Goal: Book appointment/travel/reservation

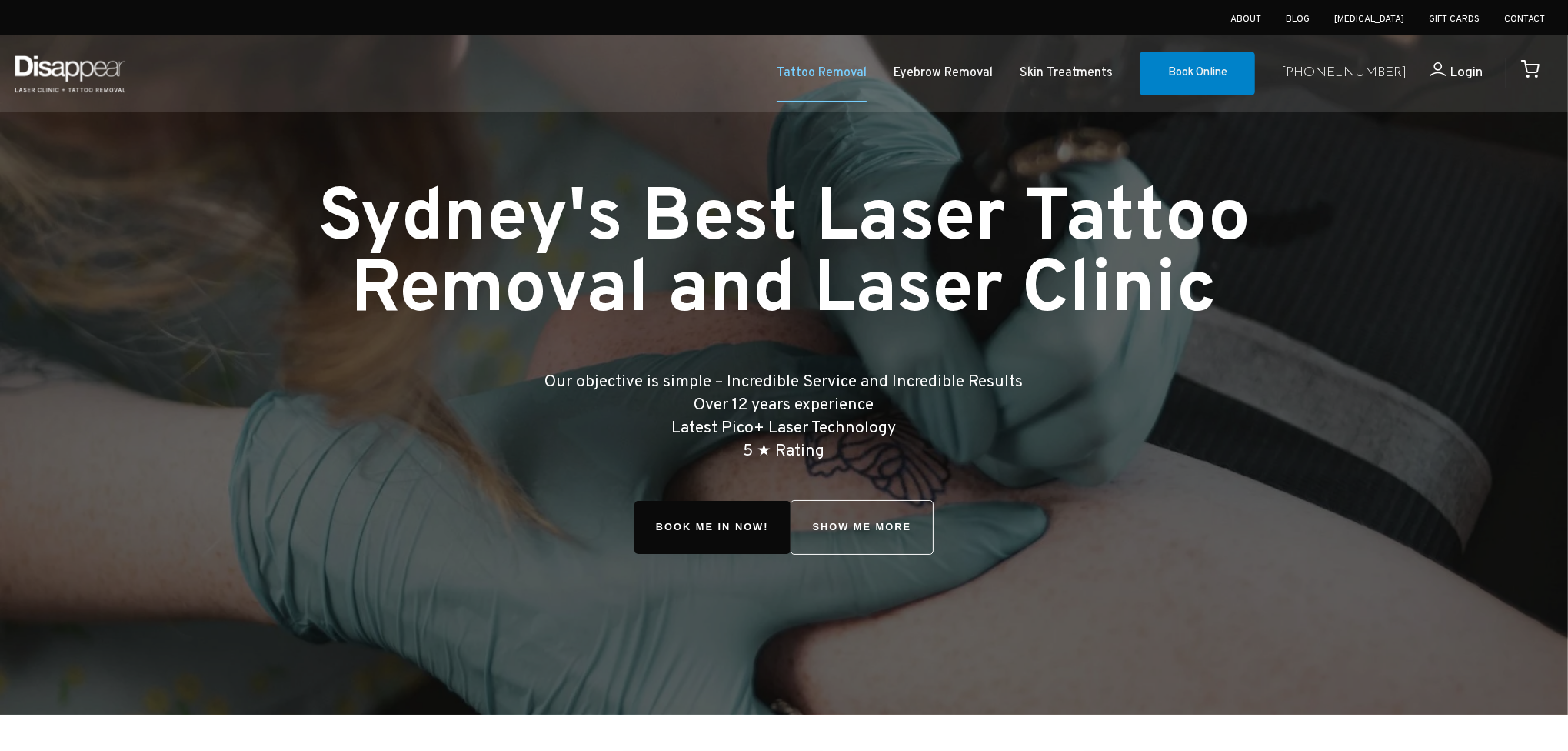
click at [850, 82] on link "Tattoo Removal" at bounding box center [822, 74] width 90 height 23
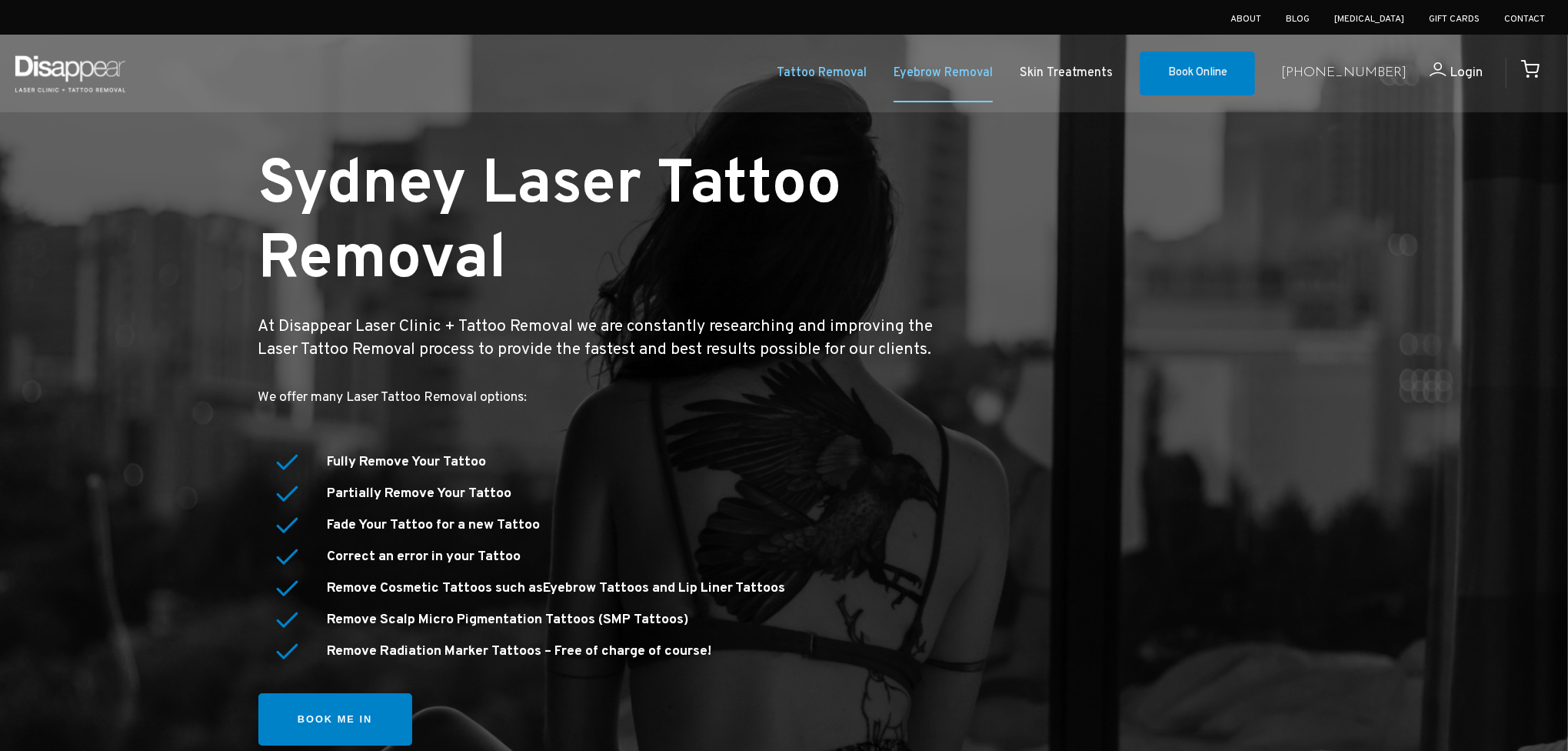
click at [992, 79] on link "Eyebrow Removal" at bounding box center [943, 74] width 100 height 23
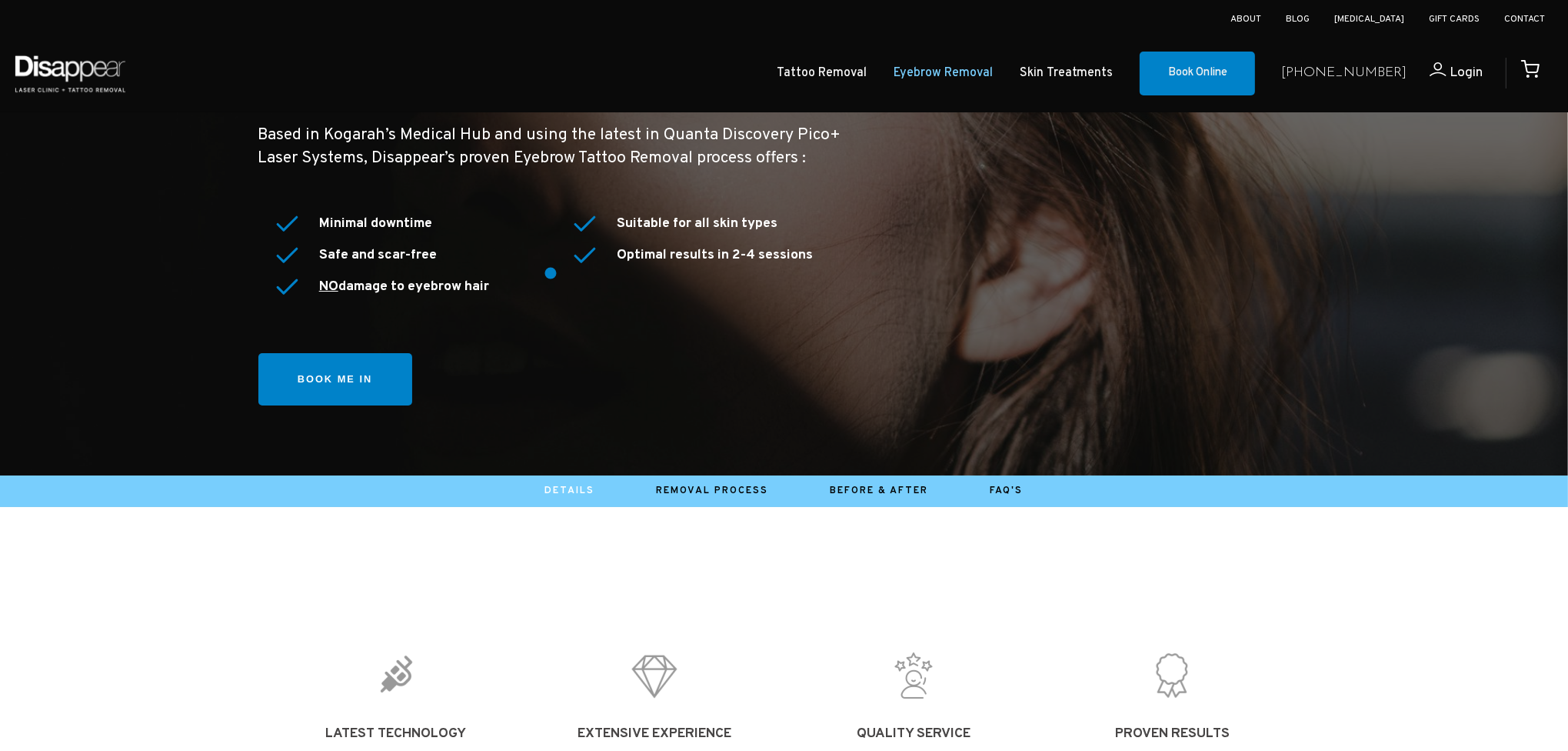
scroll to position [154, 0]
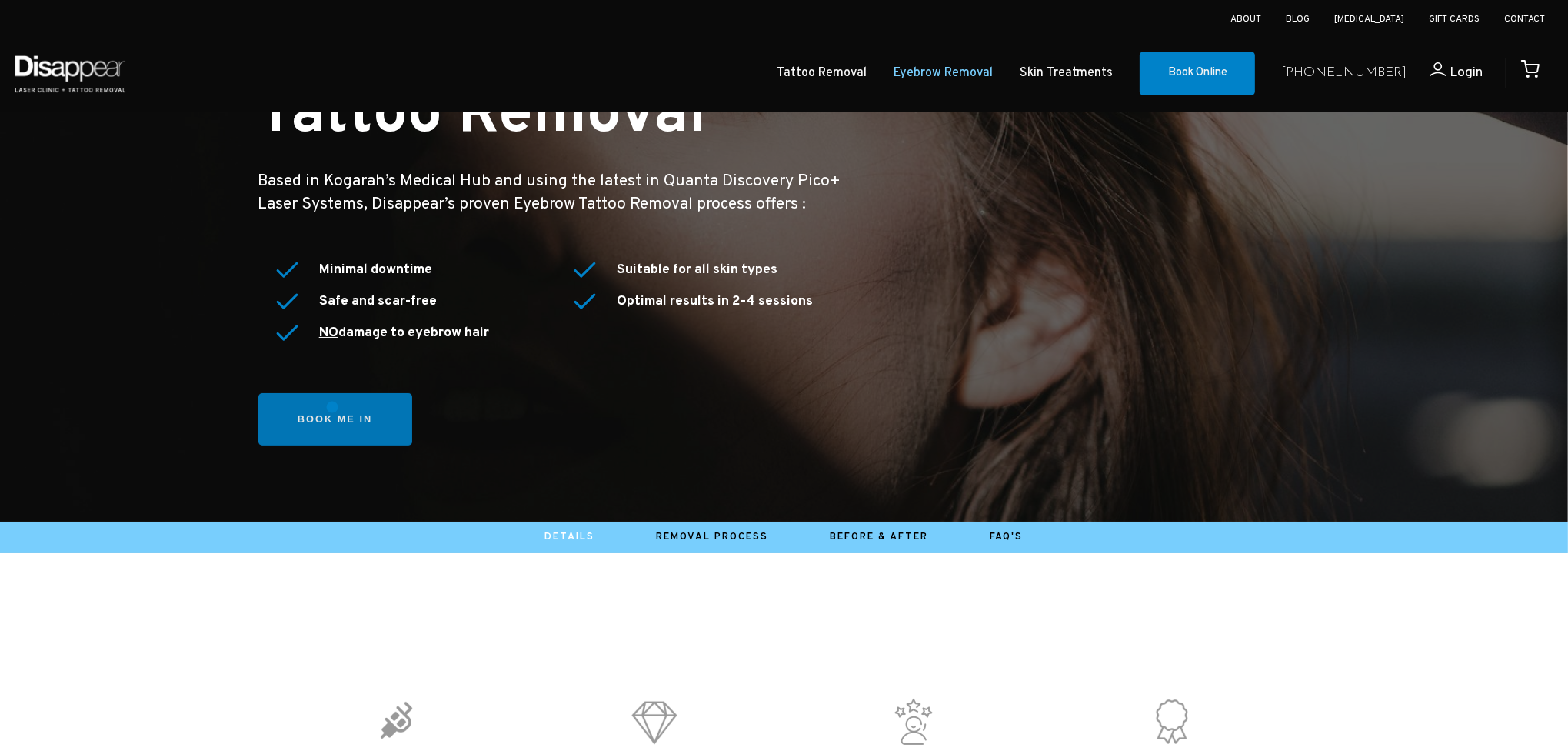
click at [332, 406] on link "Book me in" at bounding box center [335, 419] width 154 height 53
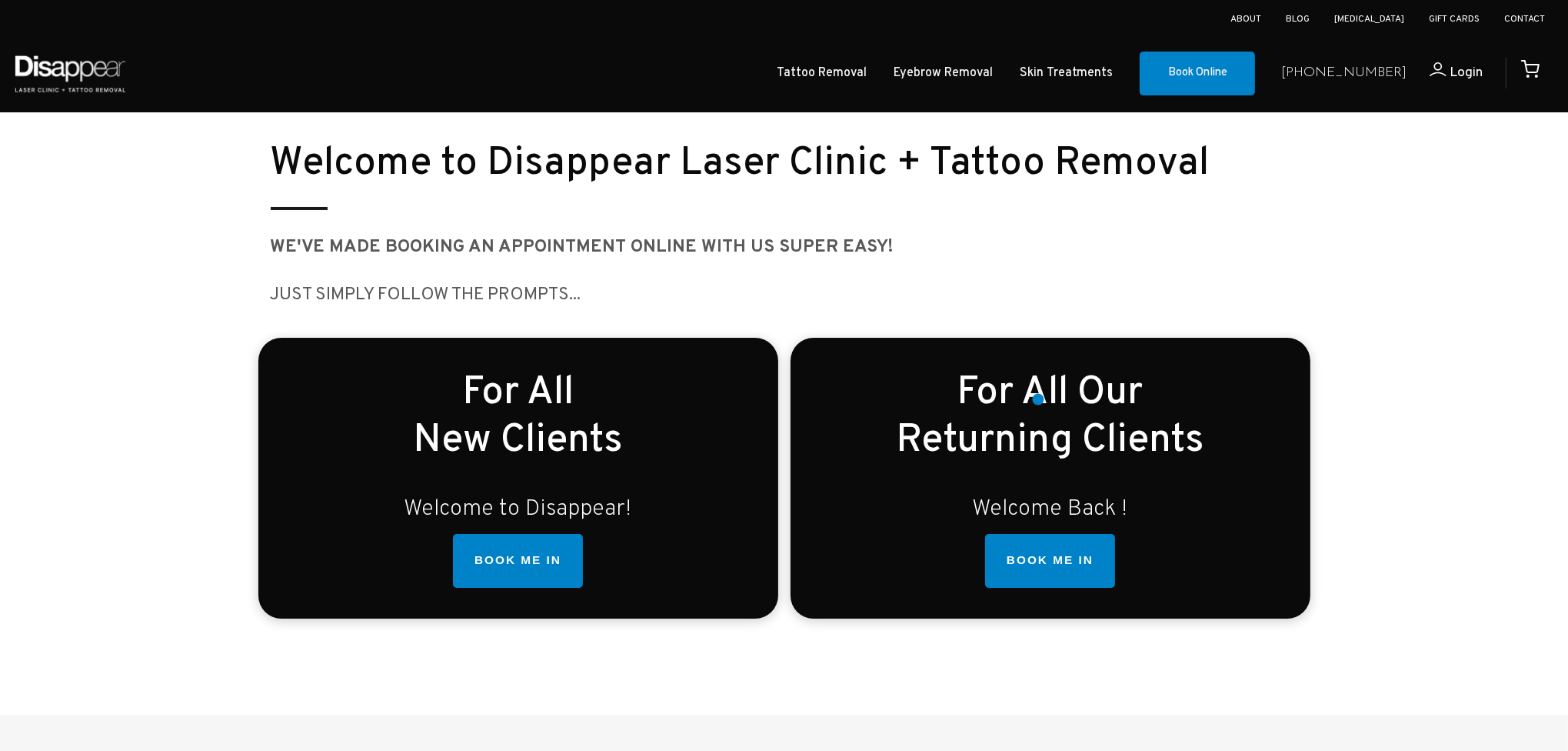
scroll to position [308, 0]
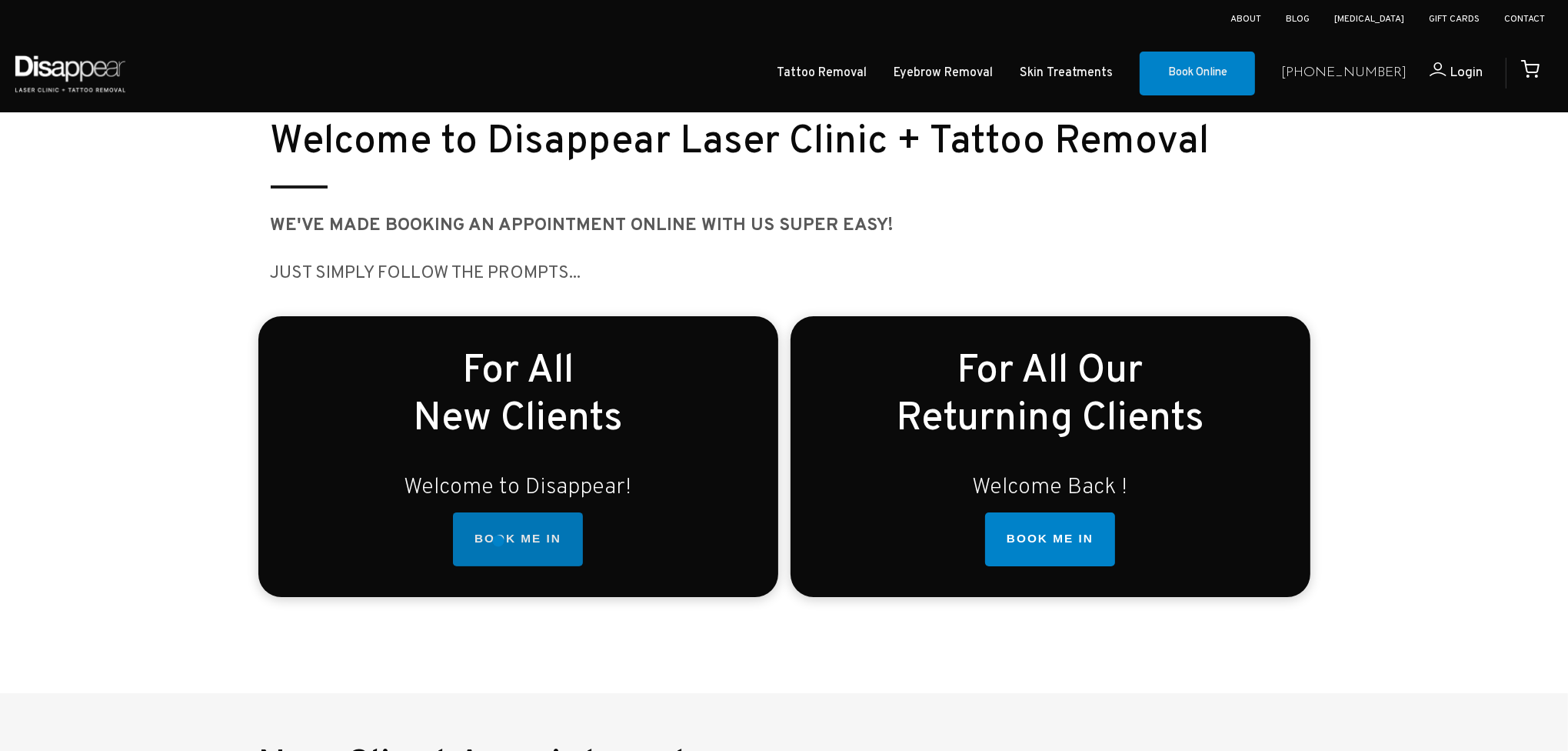
click at [500, 541] on link "BOOK ME IN" at bounding box center [518, 540] width 130 height 54
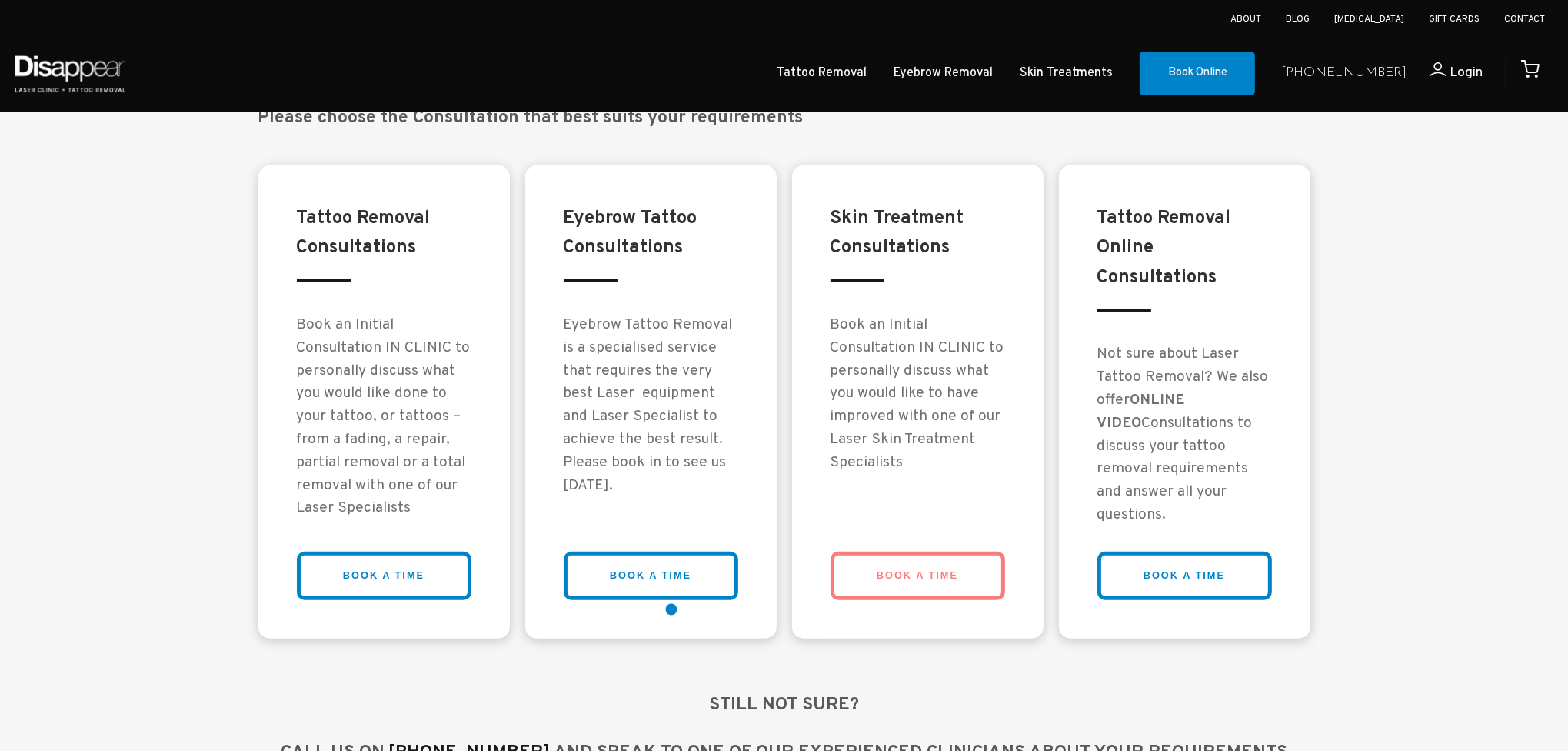
scroll to position [1308, 0]
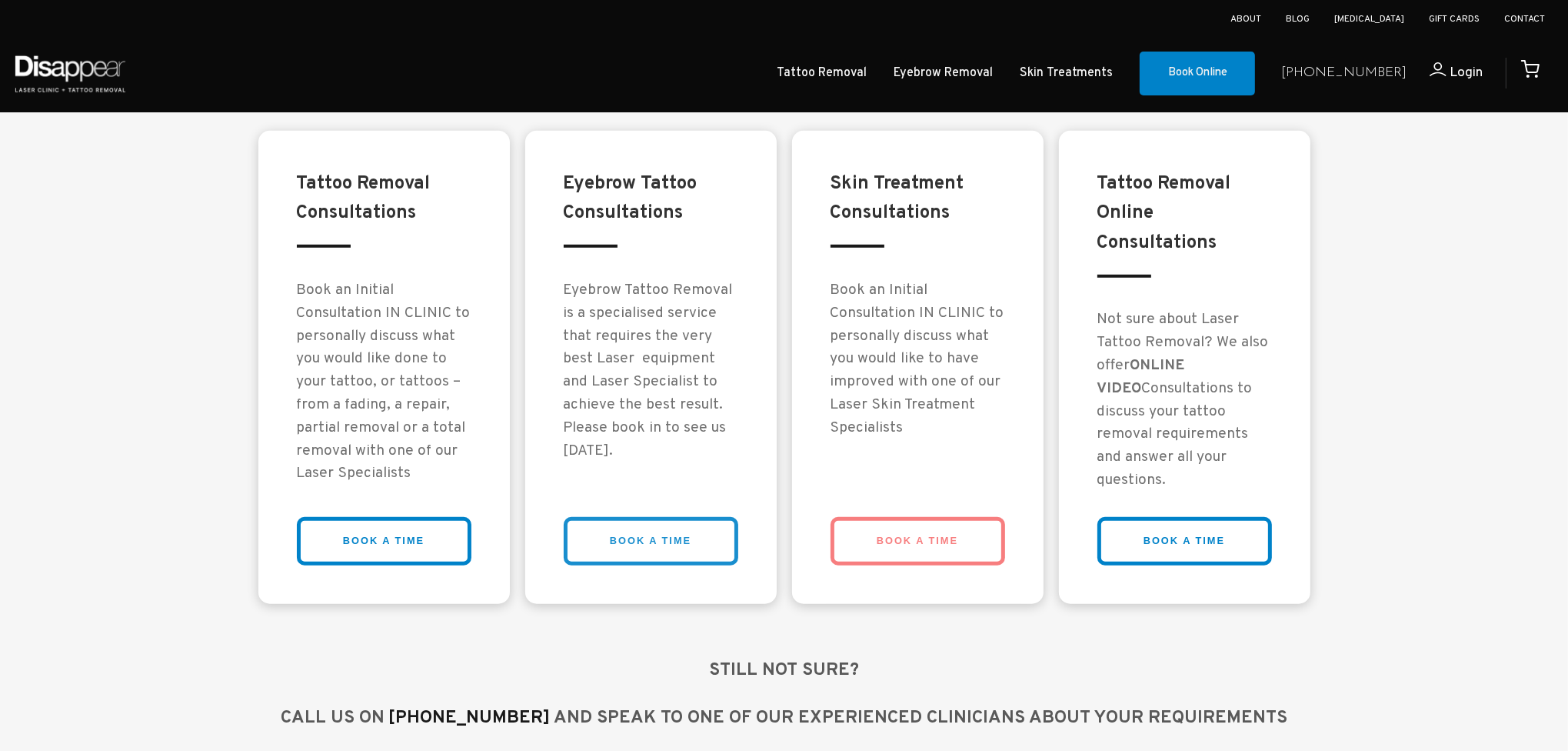
click at [687, 517] on link "BOOK A TIME" at bounding box center [651, 541] width 175 height 49
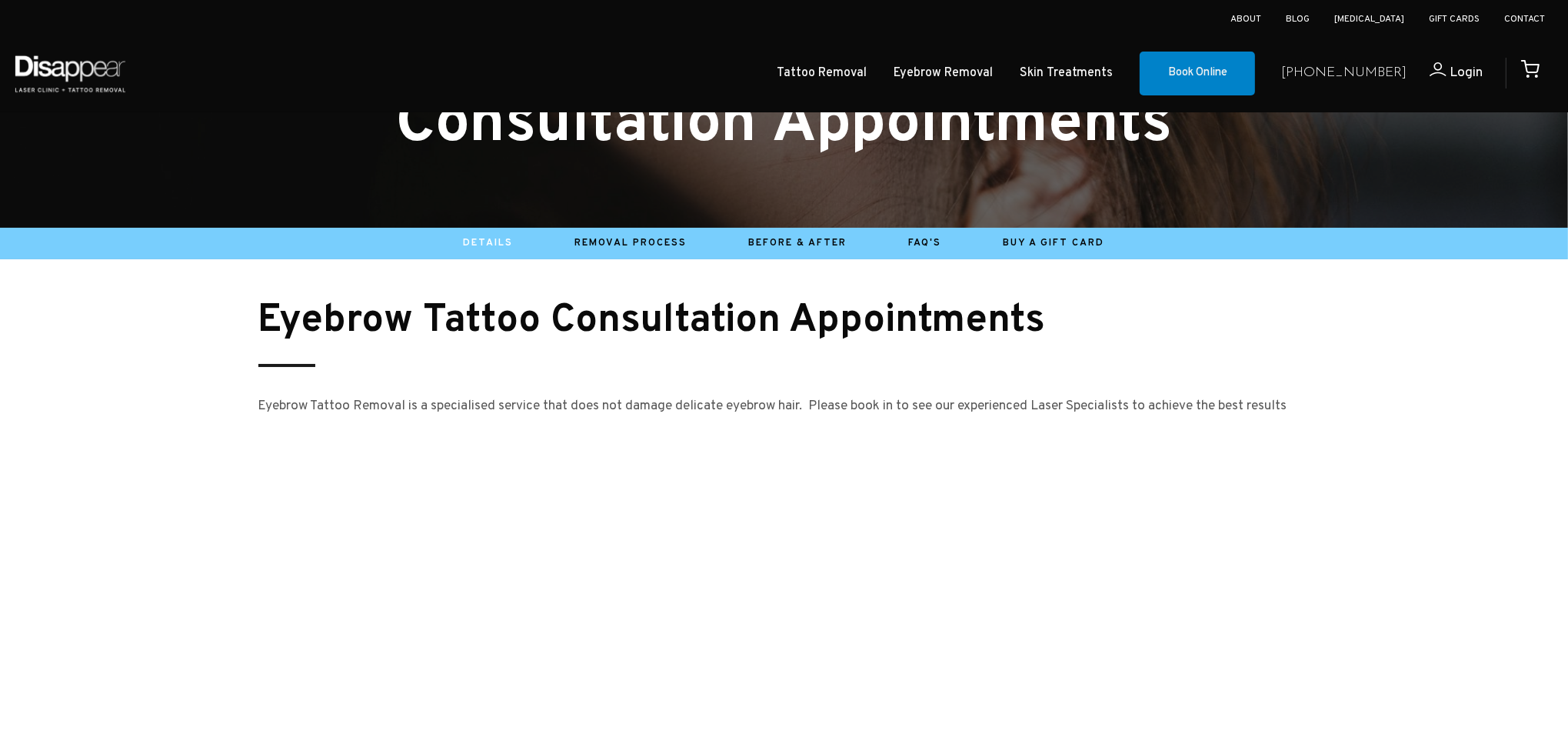
scroll to position [308, 0]
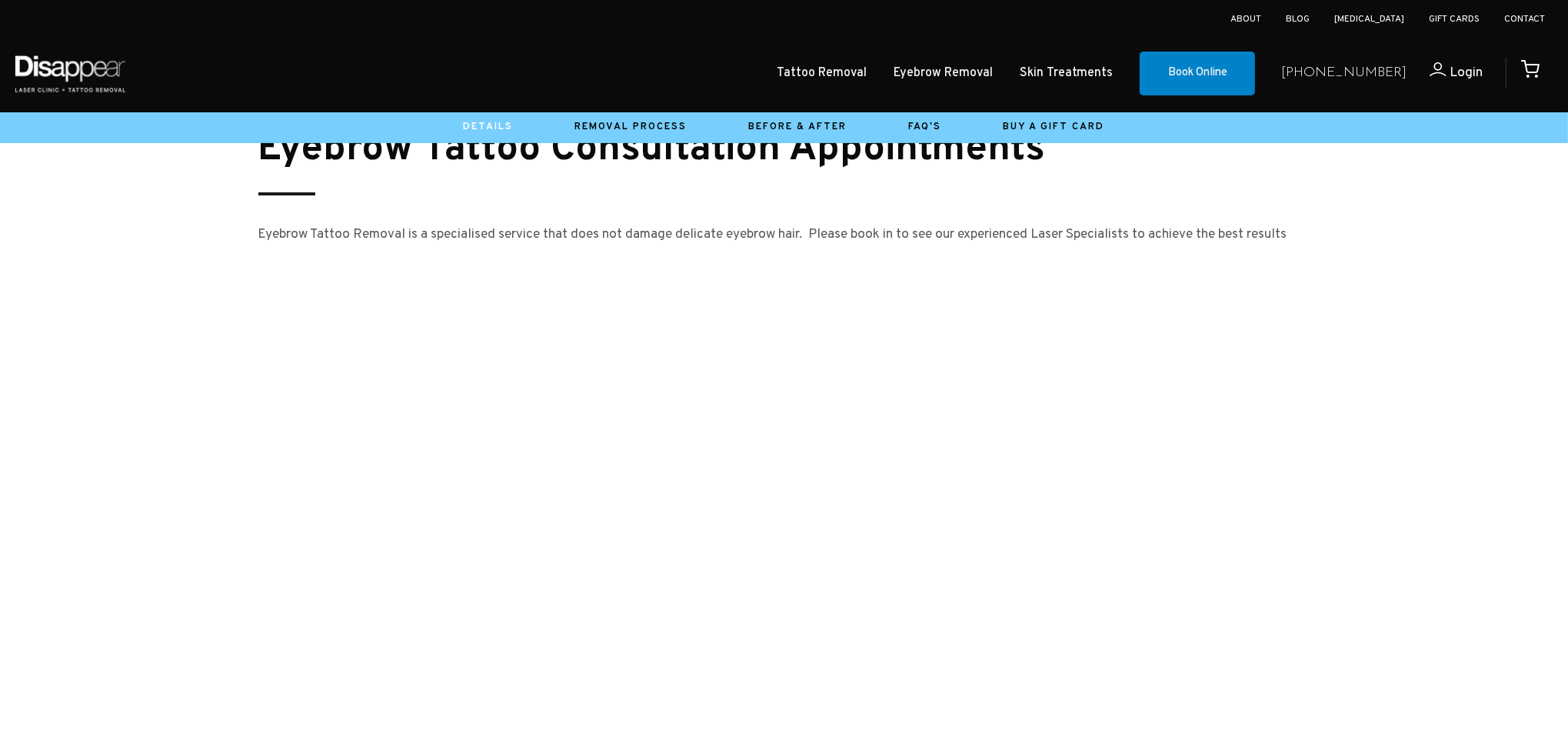
click at [105, 71] on img at bounding box center [69, 73] width 117 height 55
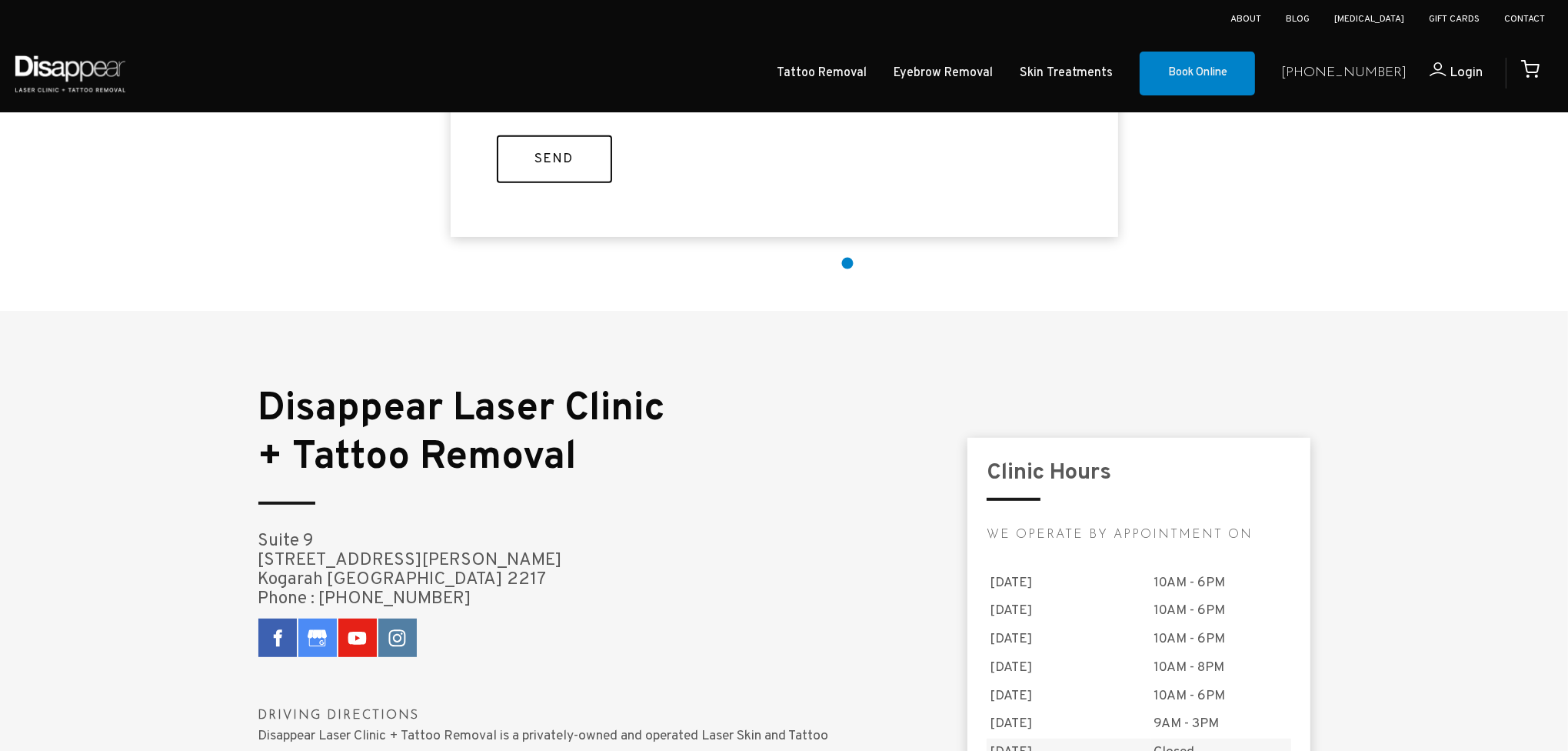
scroll to position [846, 0]
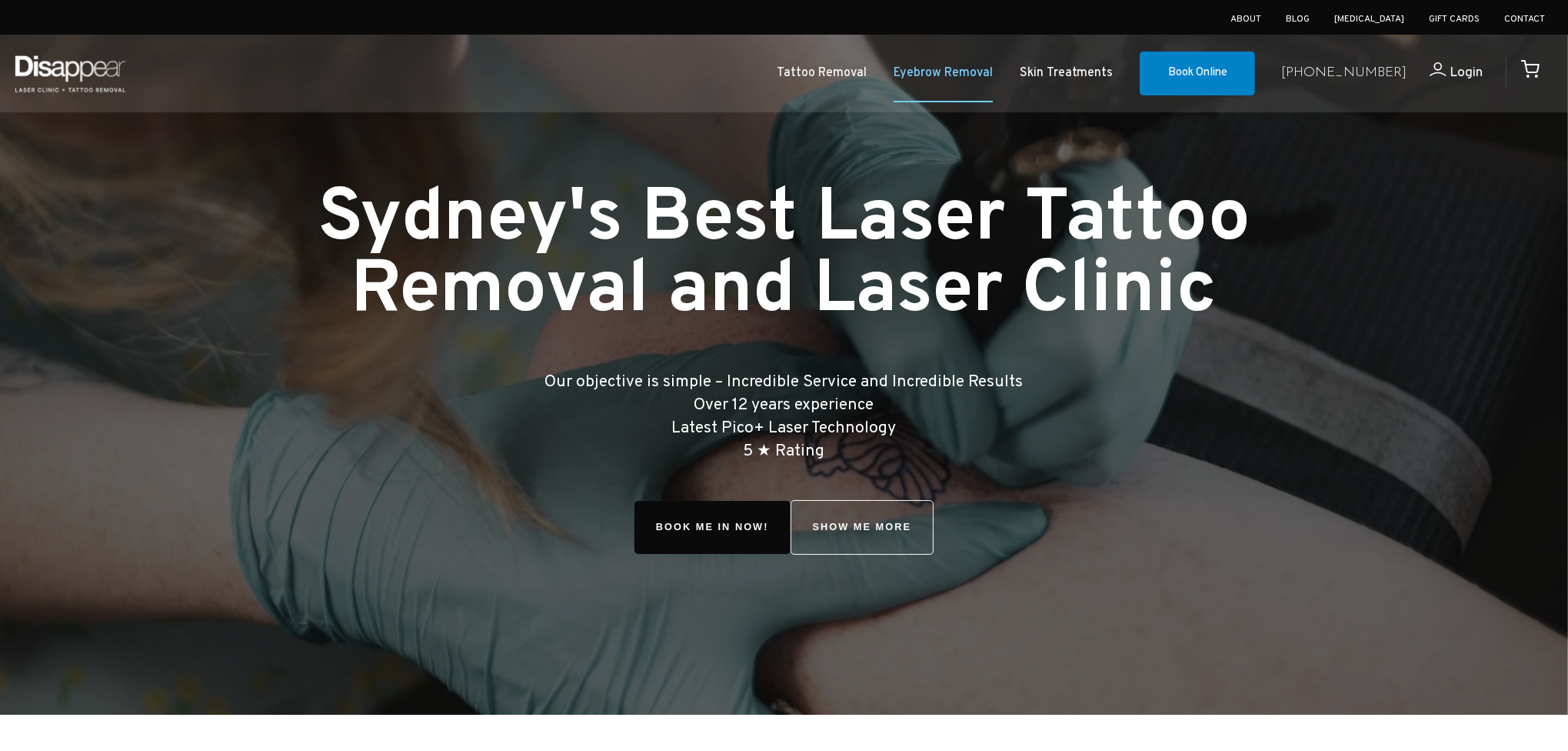
click at [990, 76] on link "Eyebrow Removal" at bounding box center [943, 74] width 100 height 23
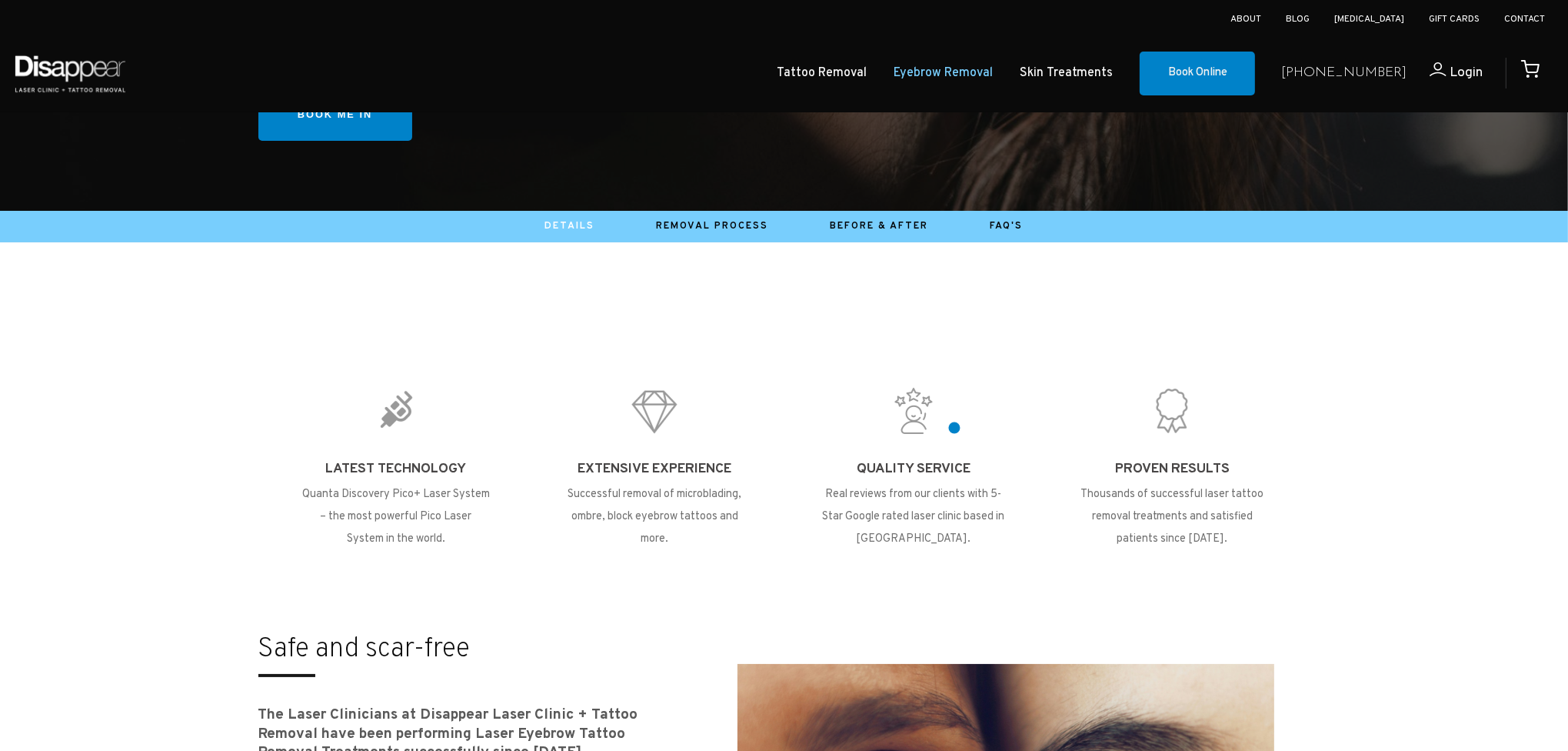
scroll to position [154, 0]
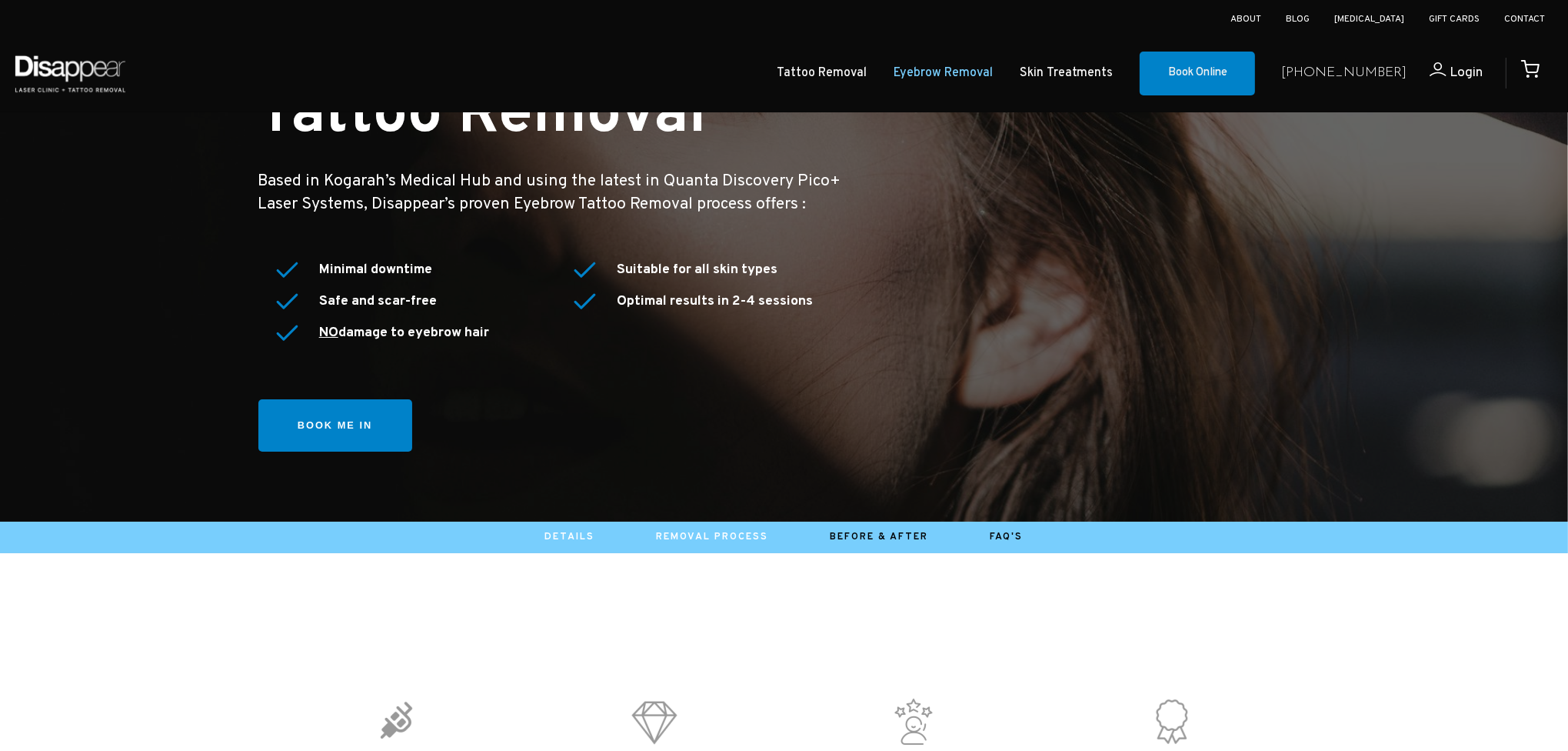
click at [676, 539] on link "Removal Process" at bounding box center [713, 537] width 113 height 12
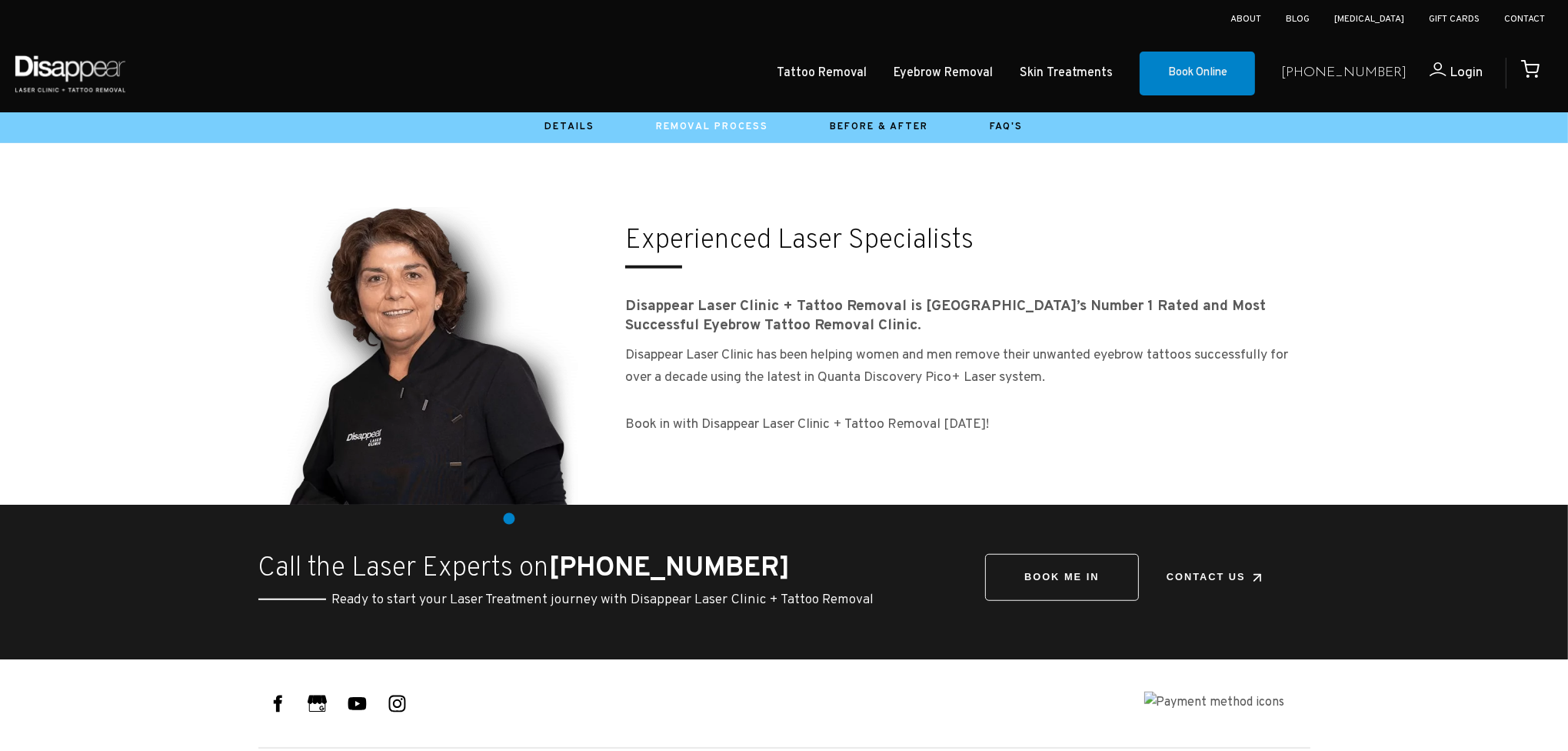
scroll to position [1462, 0]
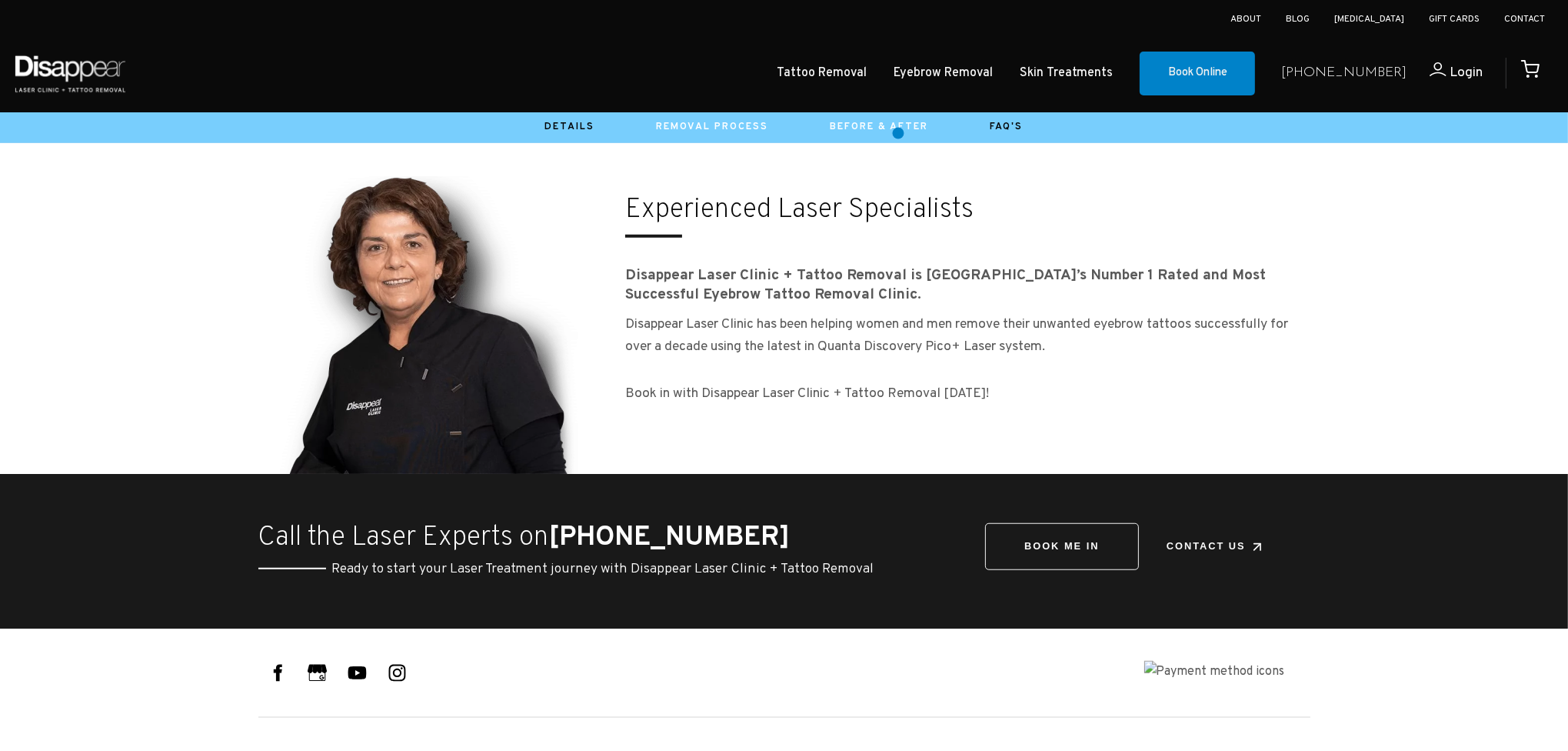
click at [899, 133] on link "Before & After" at bounding box center [880, 126] width 99 height 12
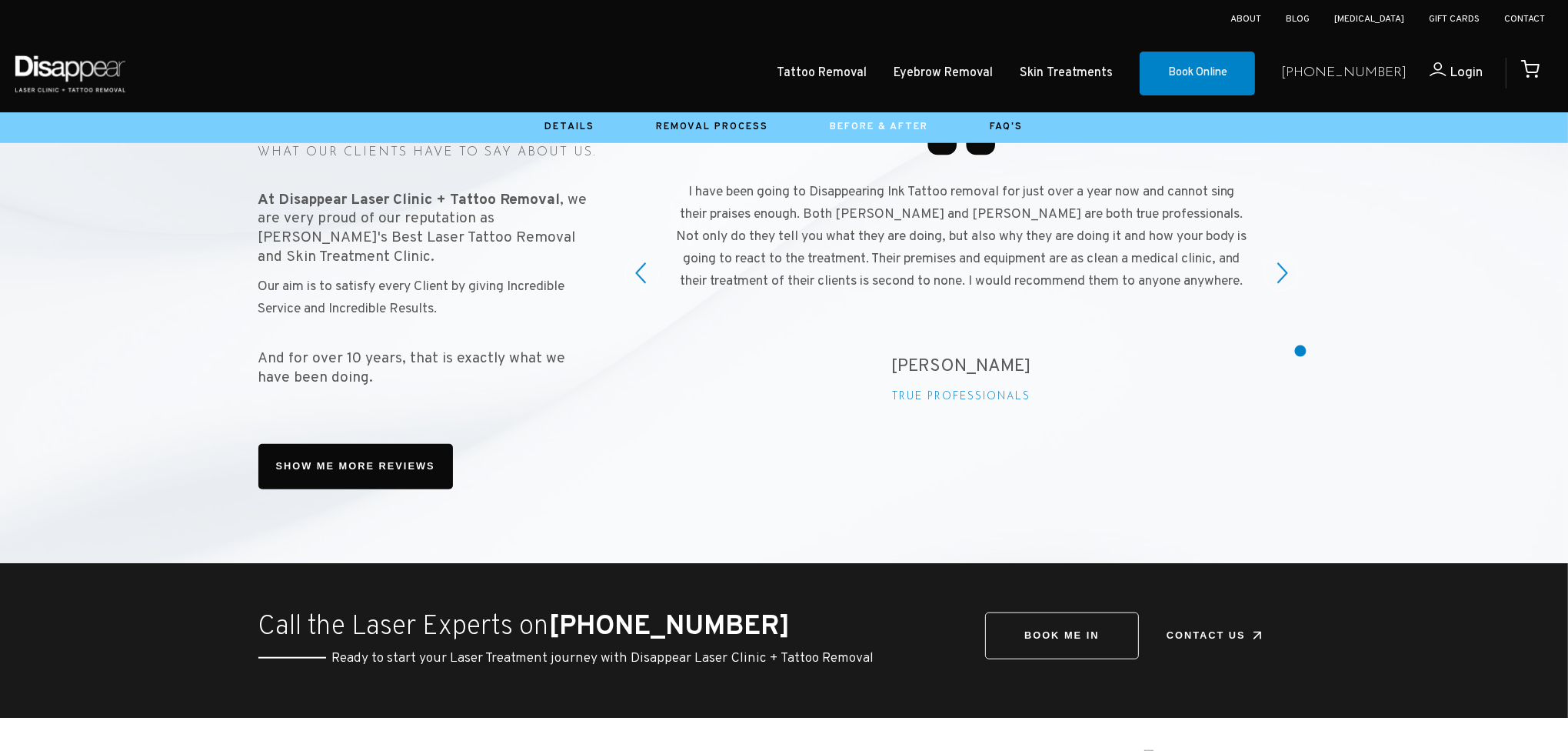
scroll to position [2153, 0]
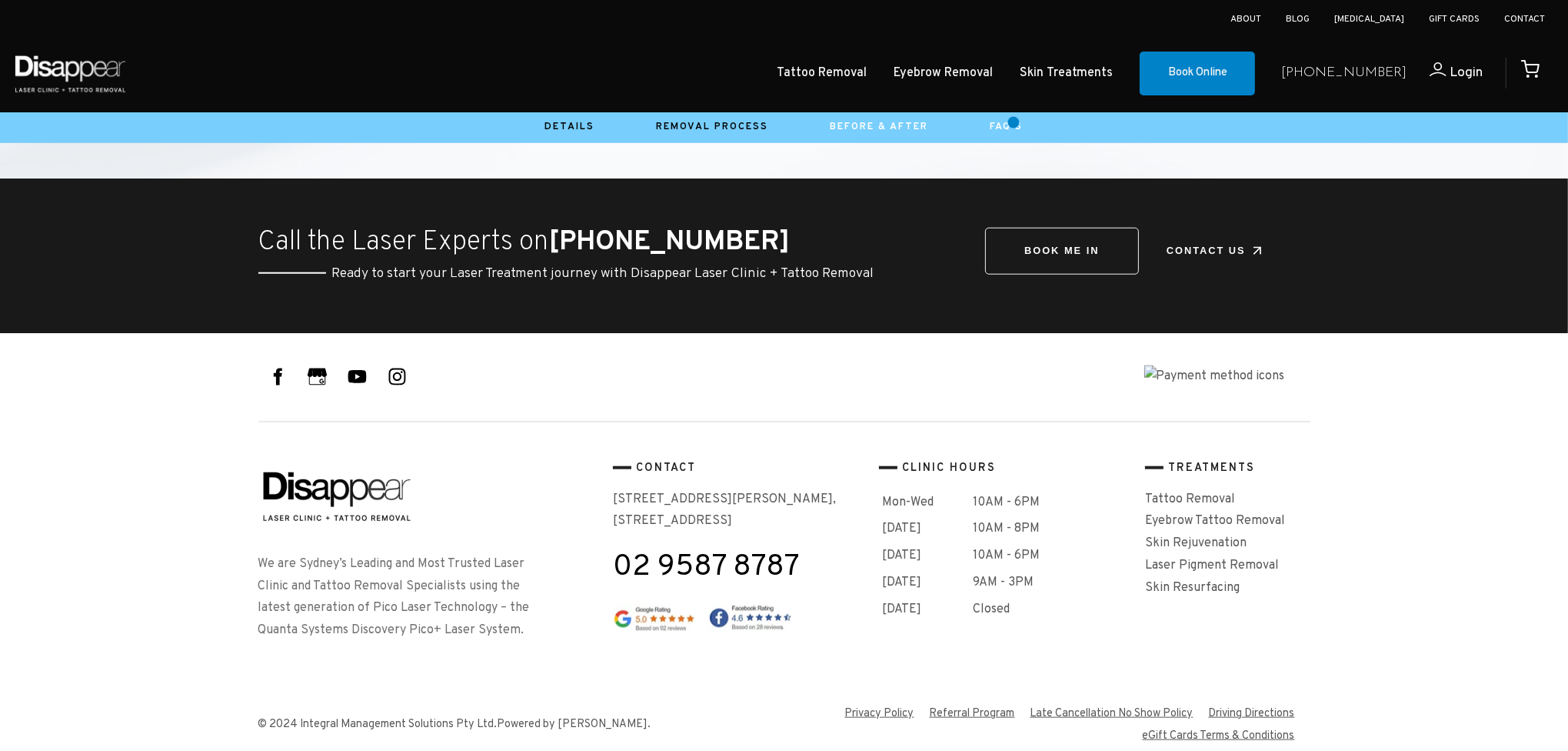
click at [1014, 121] on link "FAQ's" at bounding box center [1007, 126] width 33 height 12
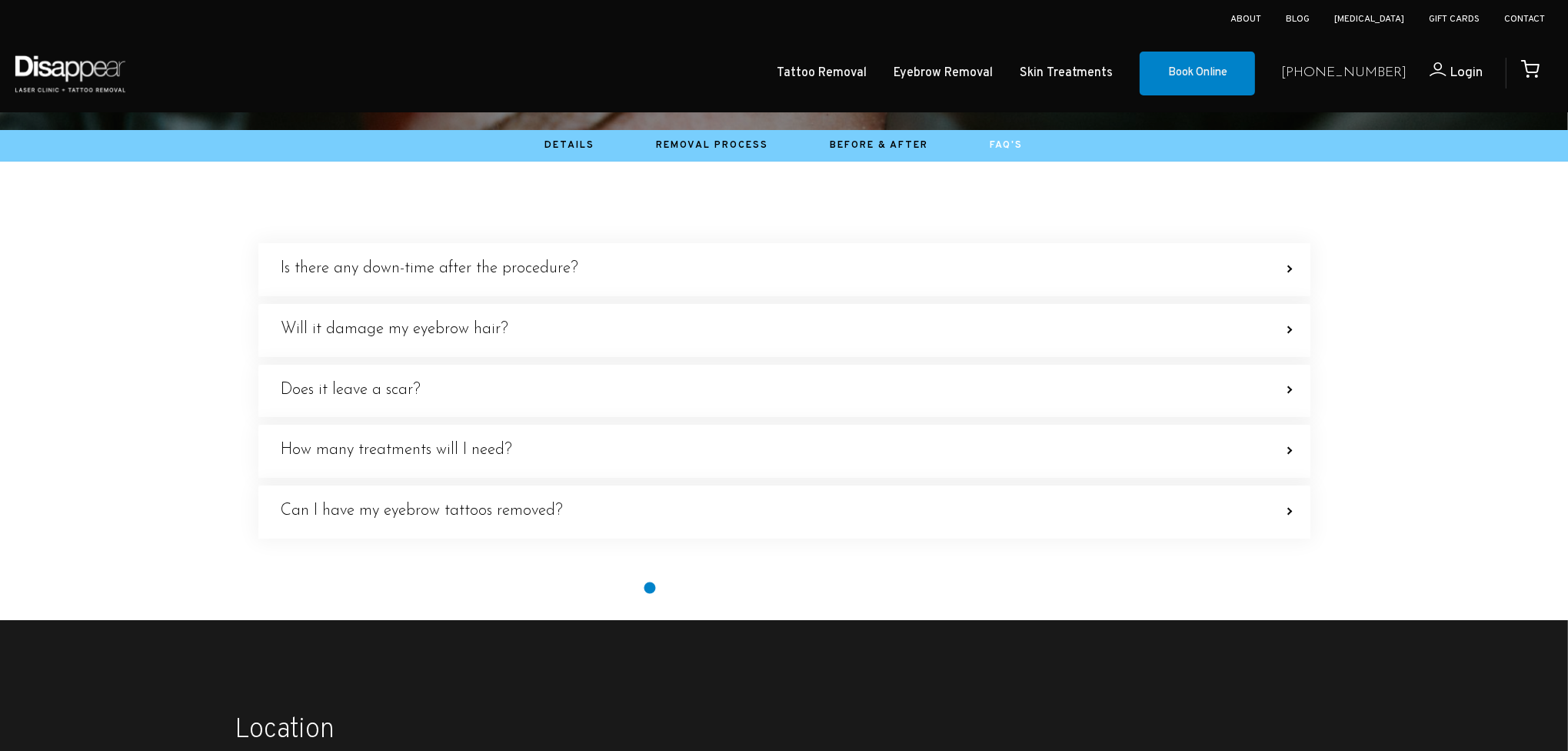
scroll to position [230, 0]
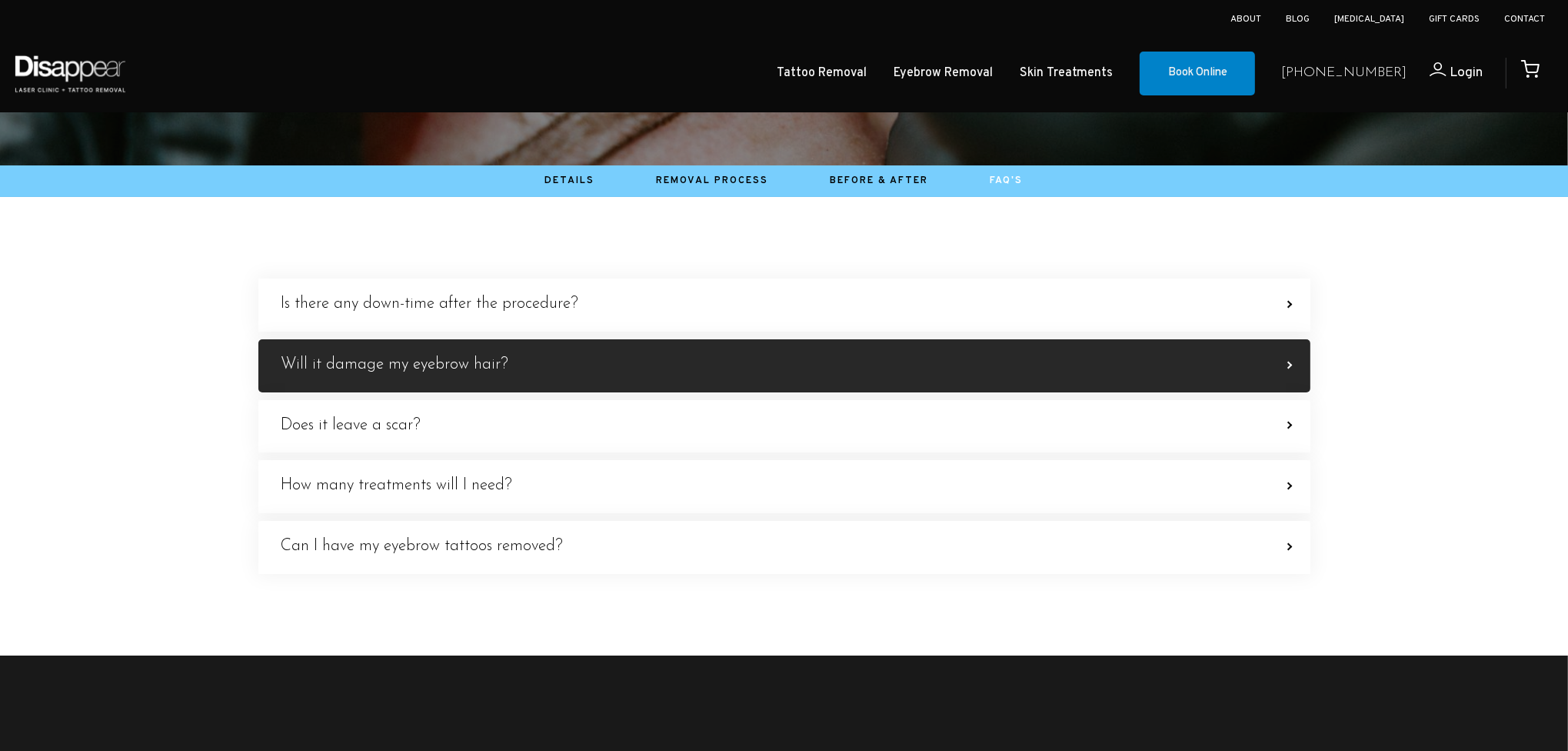
click at [506, 356] on h4 "Will it damage my eyebrow hair?" at bounding box center [395, 365] width 228 height 19
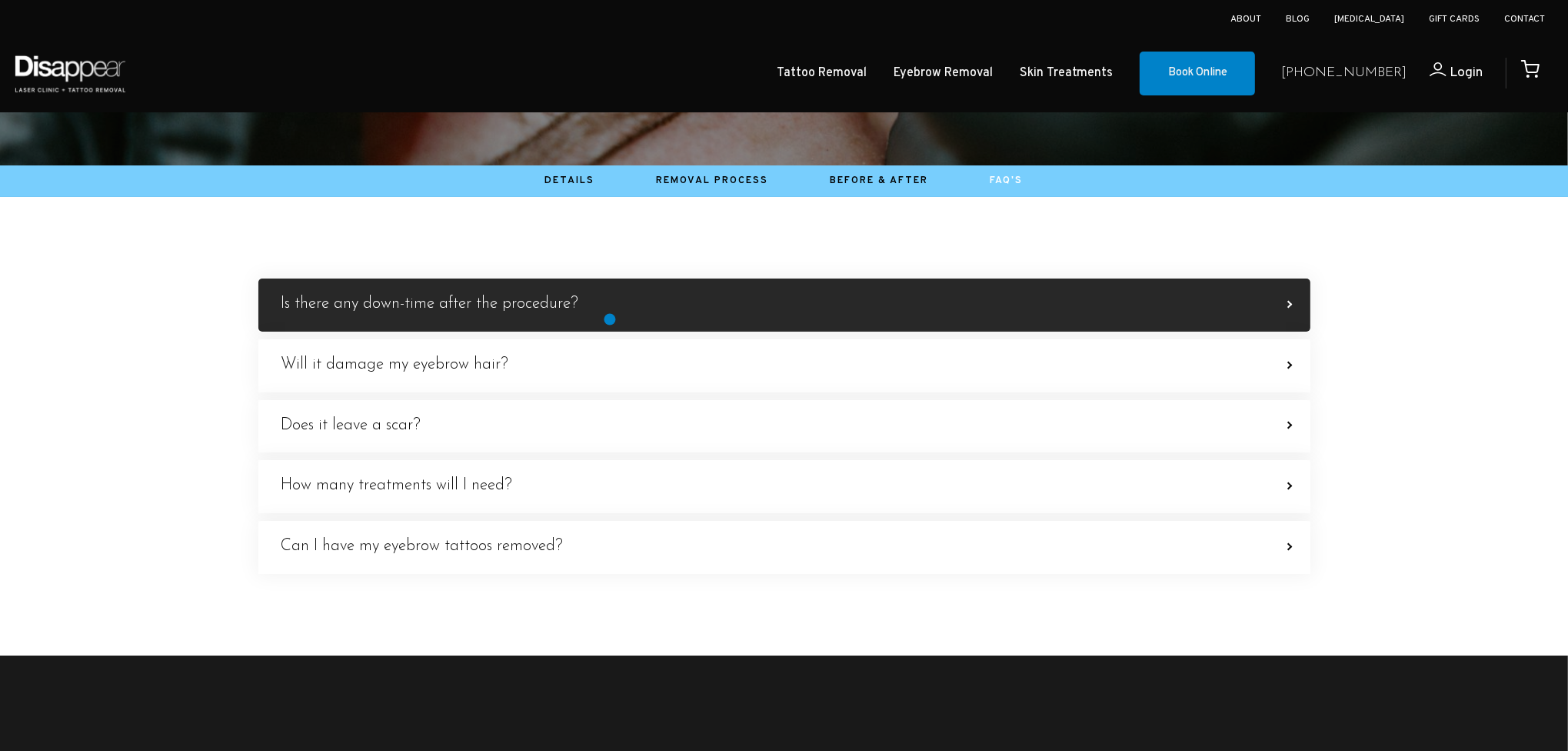
click at [610, 320] on label "Is there any down-time after the procedure? The eyebrows will be sensitive and …" at bounding box center [784, 305] width 1052 height 53
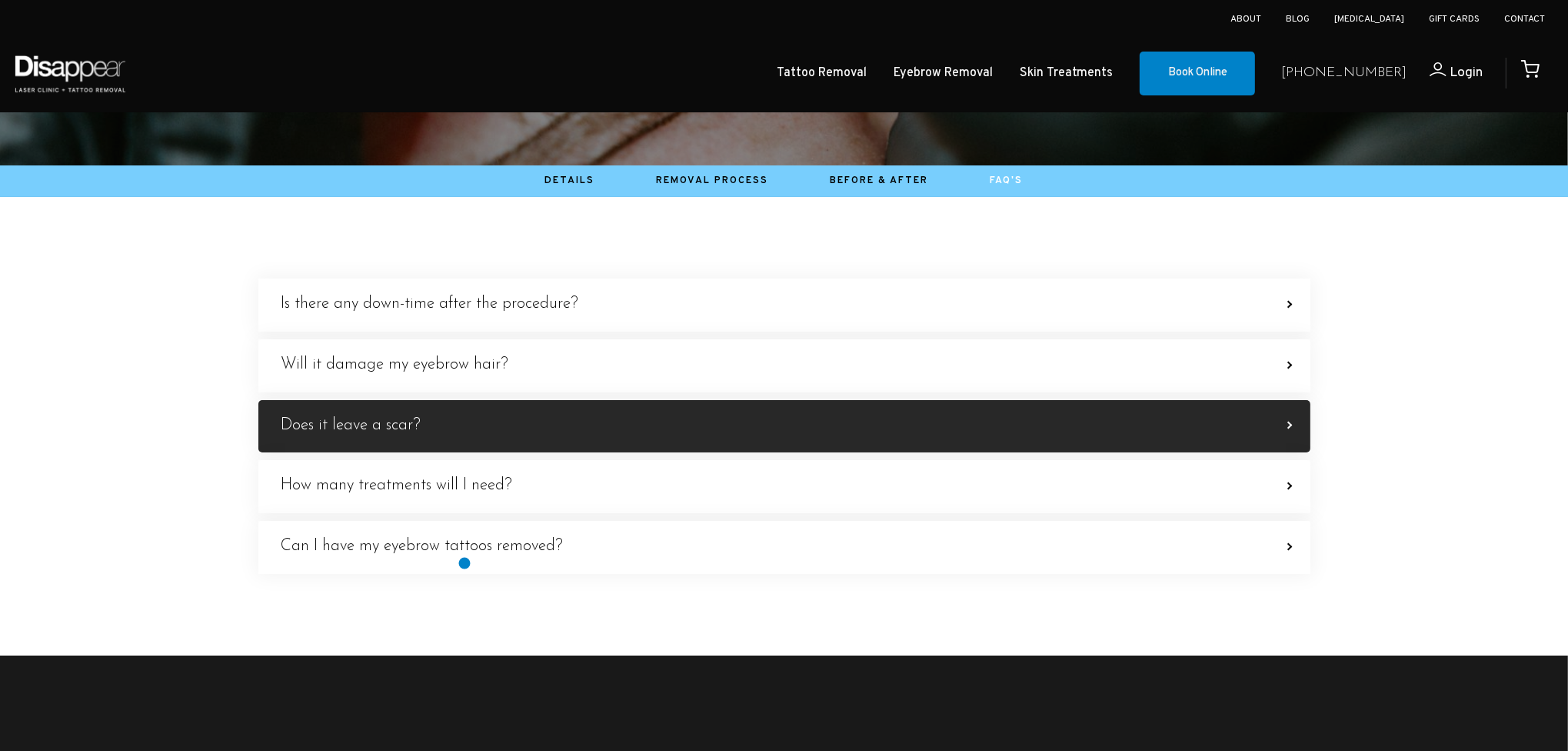
click at [465, 453] on label "Does it leave a scar? ABSOLUTELY NOT! Our Laser Clinicians are specialists in e…" at bounding box center [784, 426] width 1052 height 53
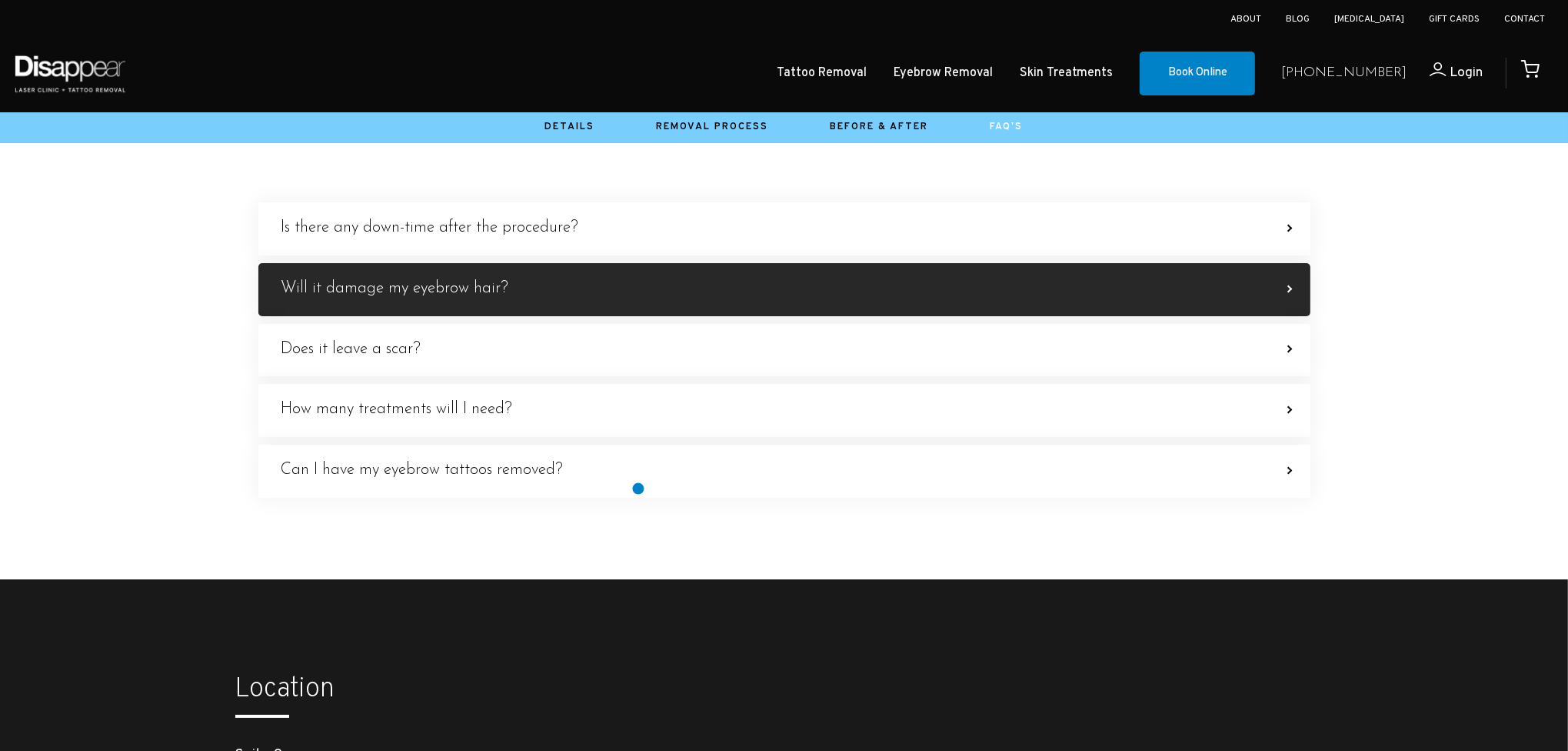
scroll to position [385, 0]
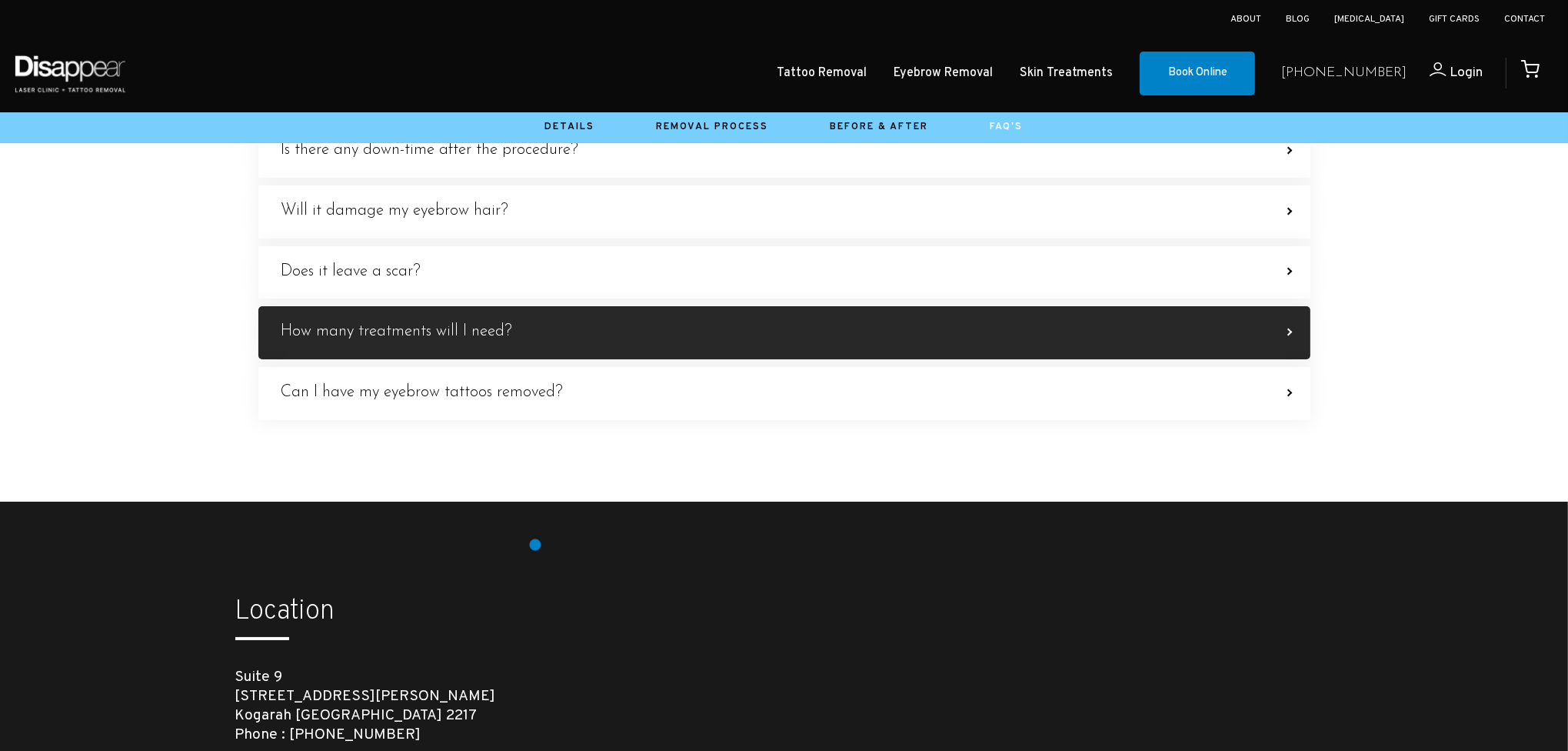
click at [535, 359] on label "How many treatments will I need? On average, between 2 to 4 treatments are requ…" at bounding box center [784, 333] width 1052 height 53
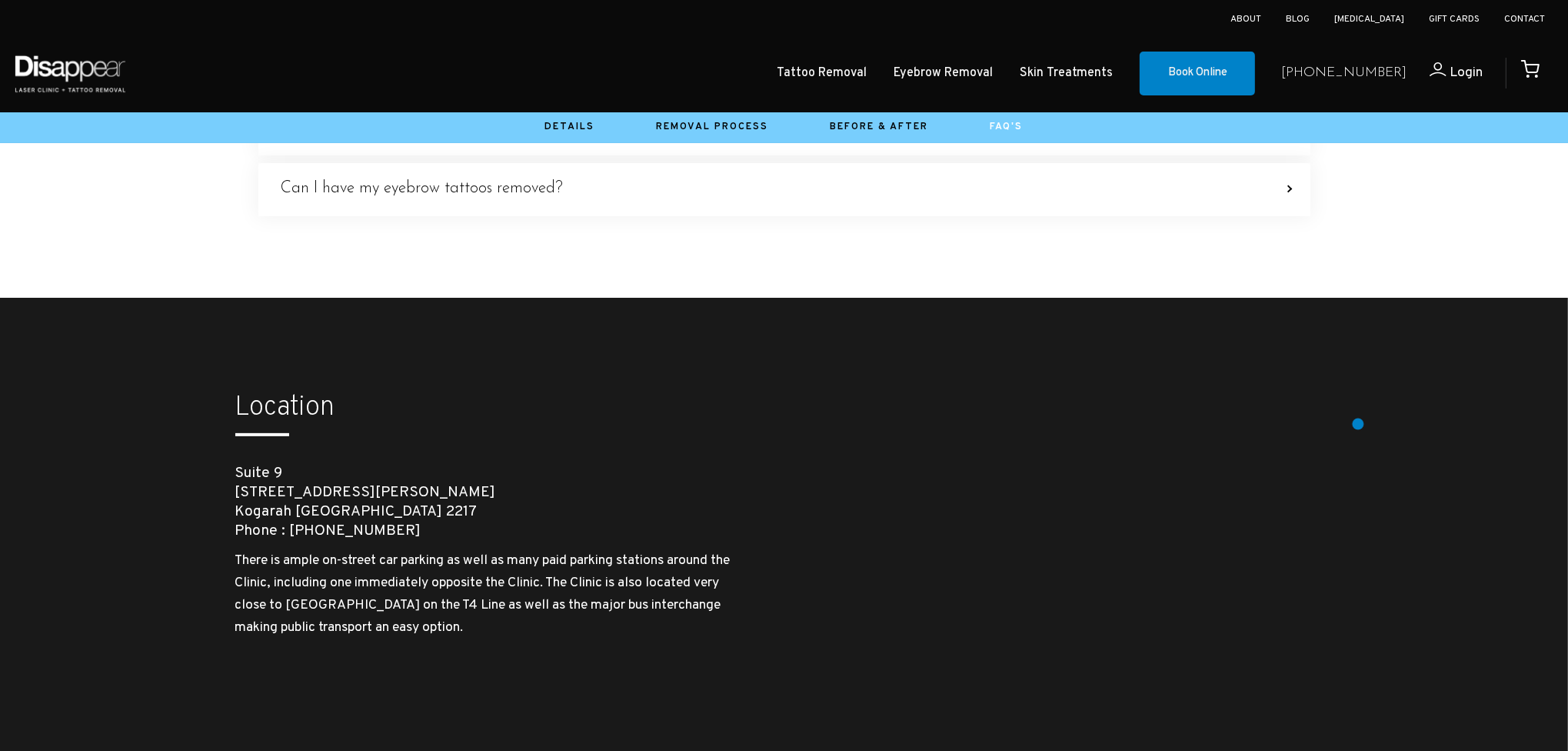
scroll to position [616, 0]
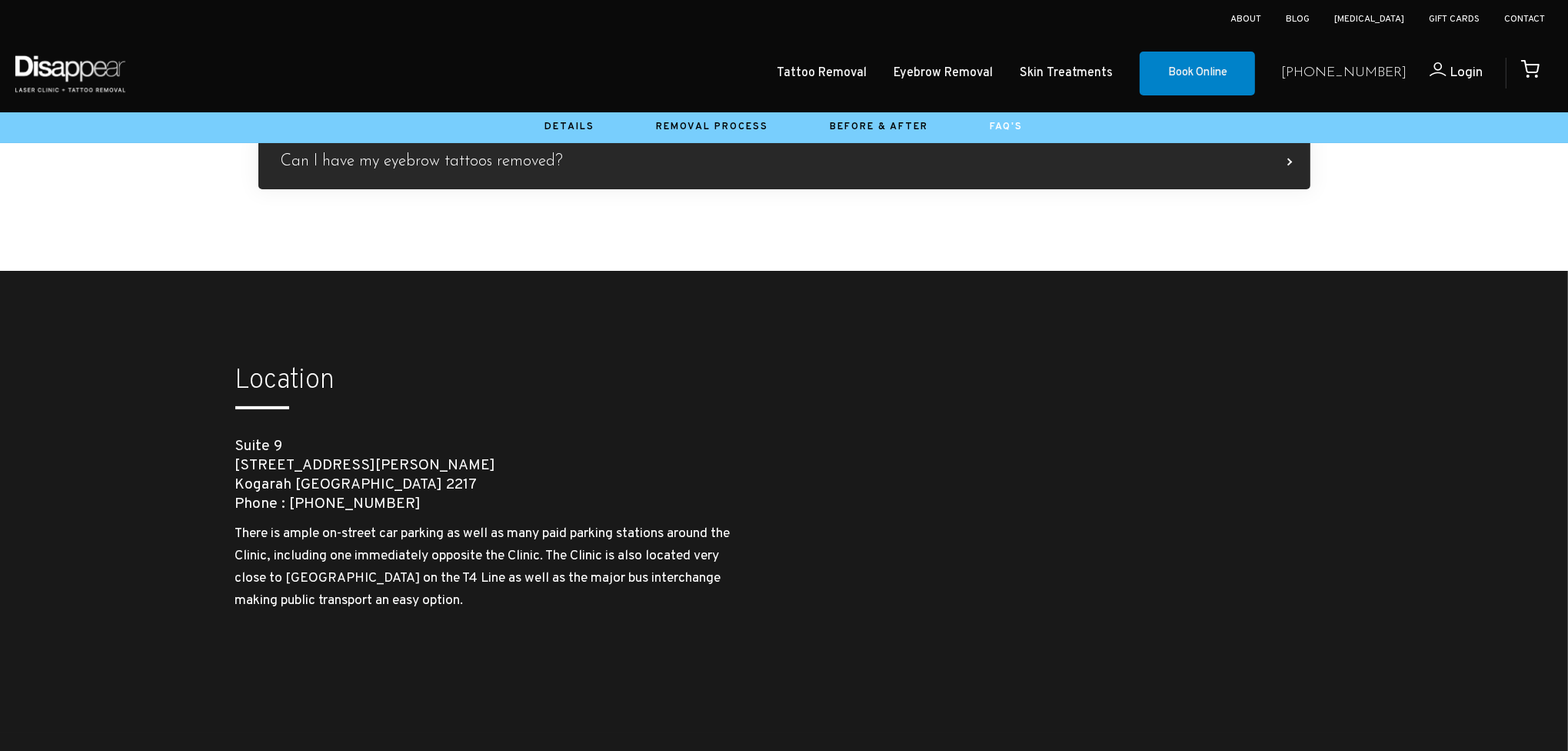
click at [899, 190] on label "Can I have my eyebrow tattoos removed? YES They can be successfully removed aft…" at bounding box center [784, 162] width 1052 height 53
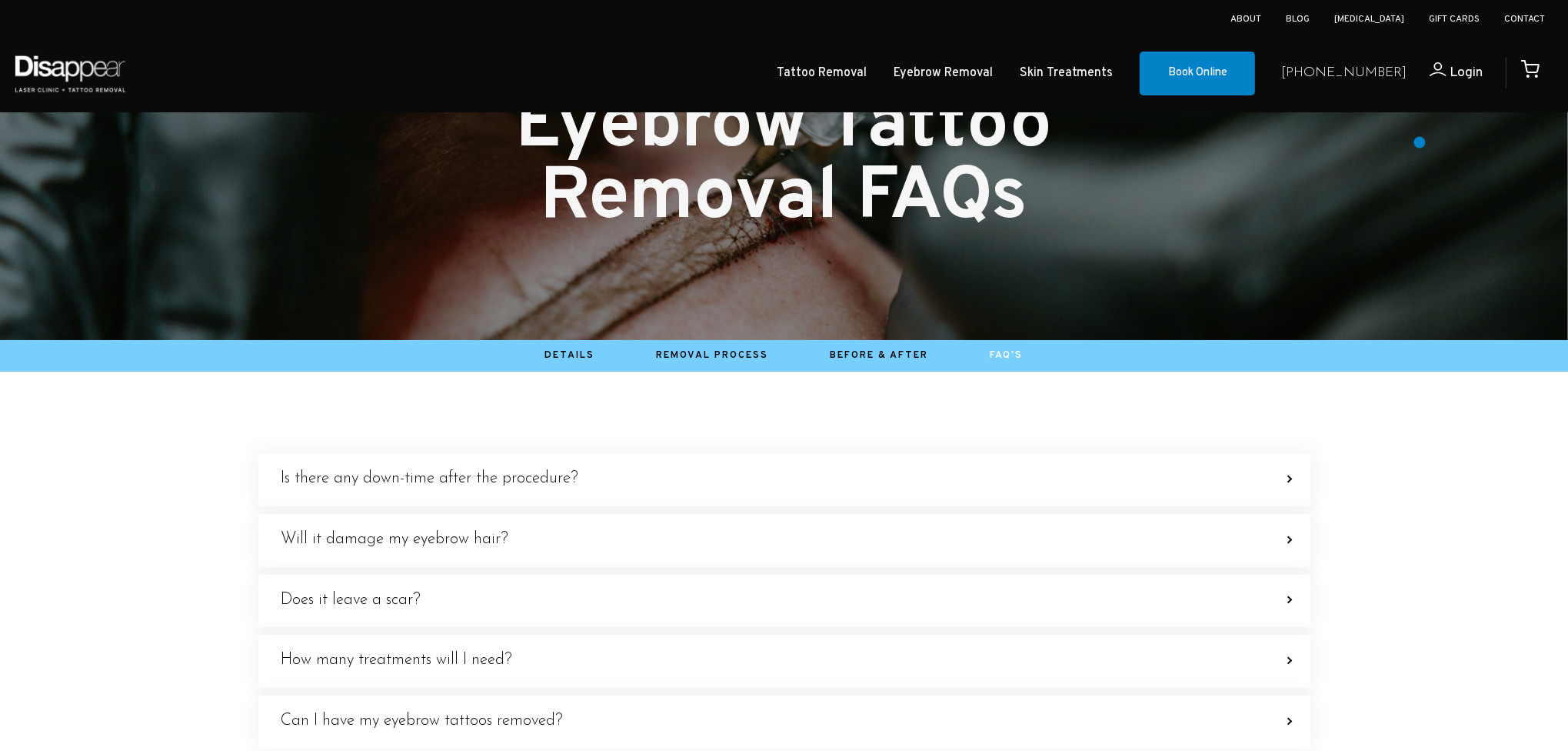
scroll to position [0, 0]
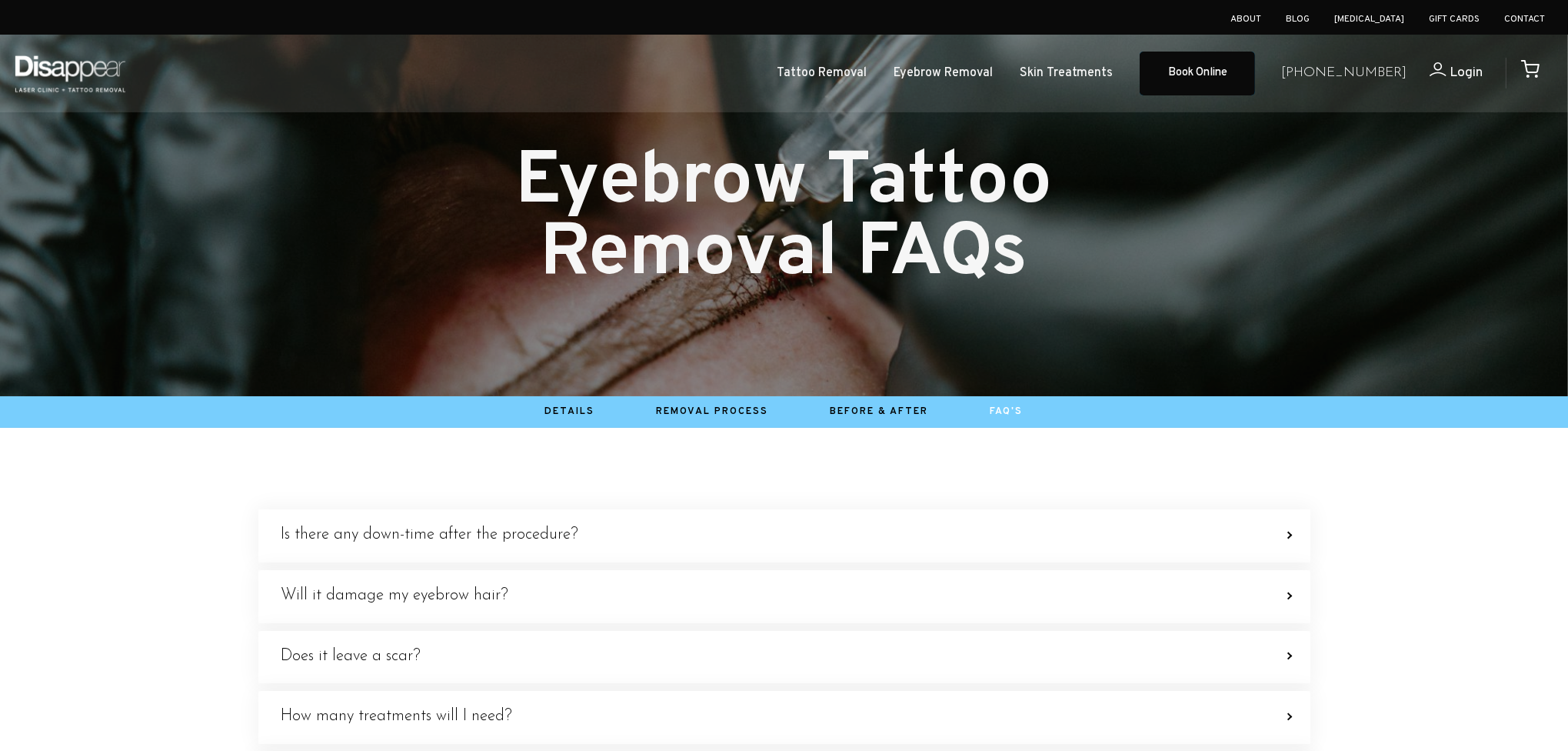
click at [1233, 70] on link "Book Online" at bounding box center [1197, 74] width 115 height 45
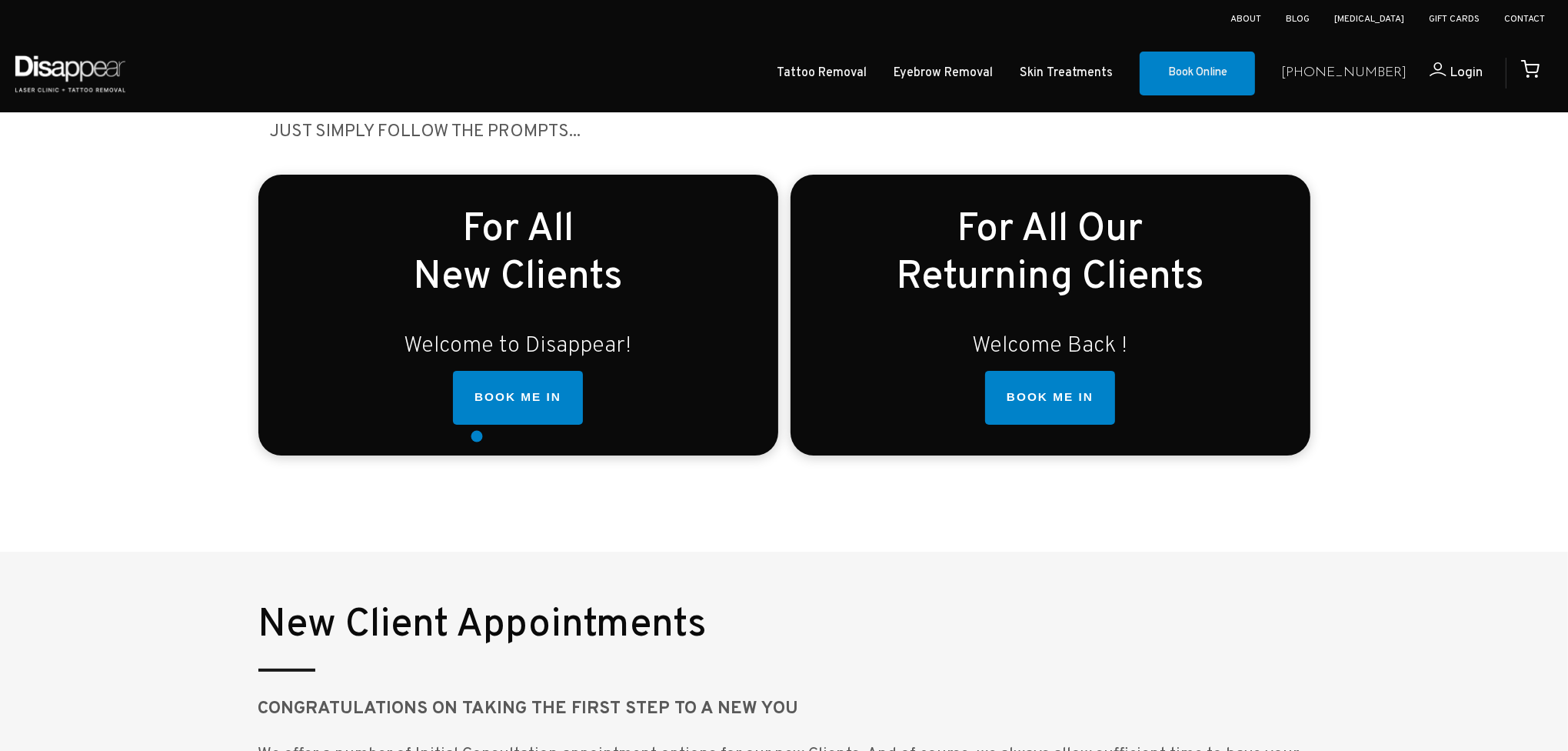
scroll to position [462, 0]
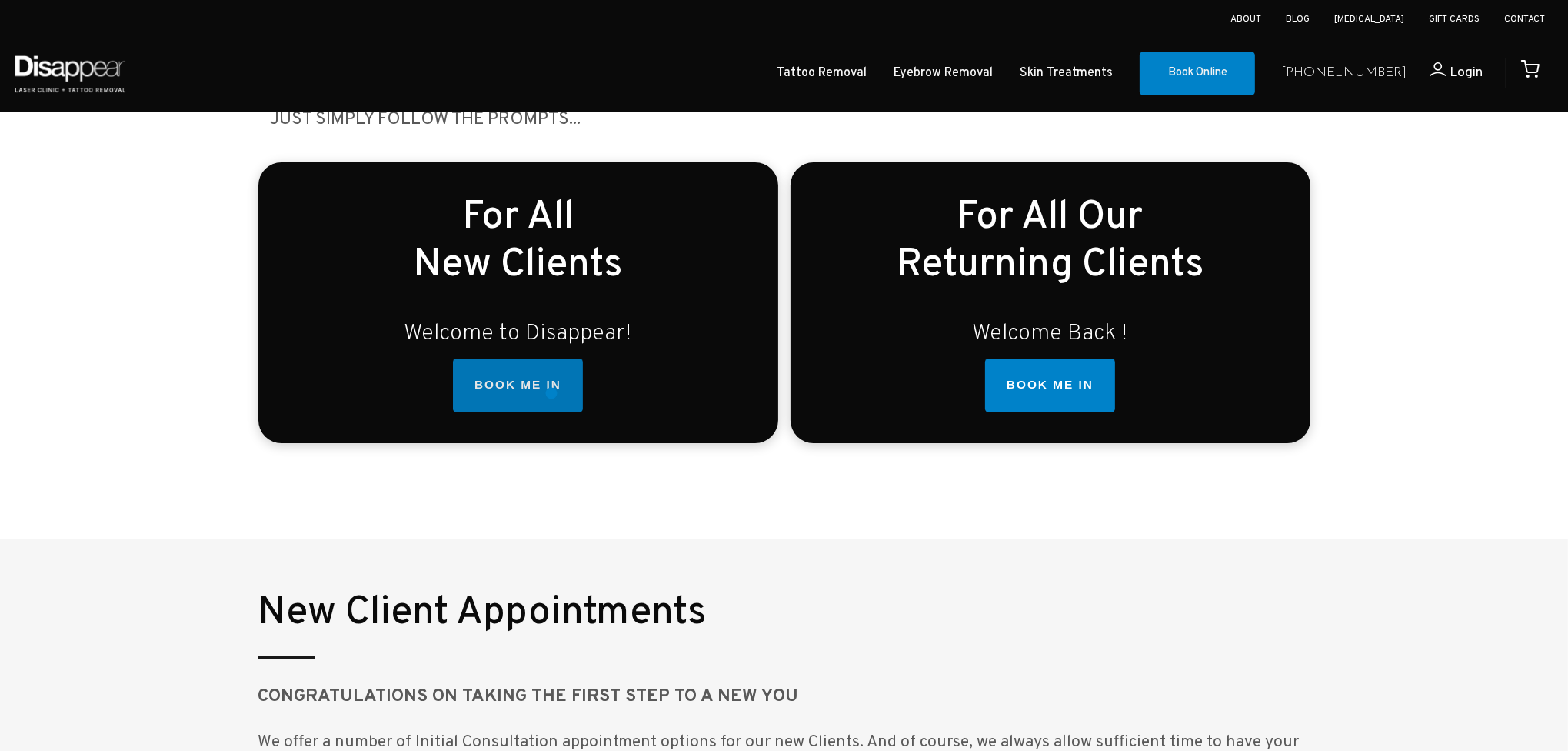
click at [552, 392] on link "BOOK ME IN" at bounding box center [518, 385] width 130 height 54
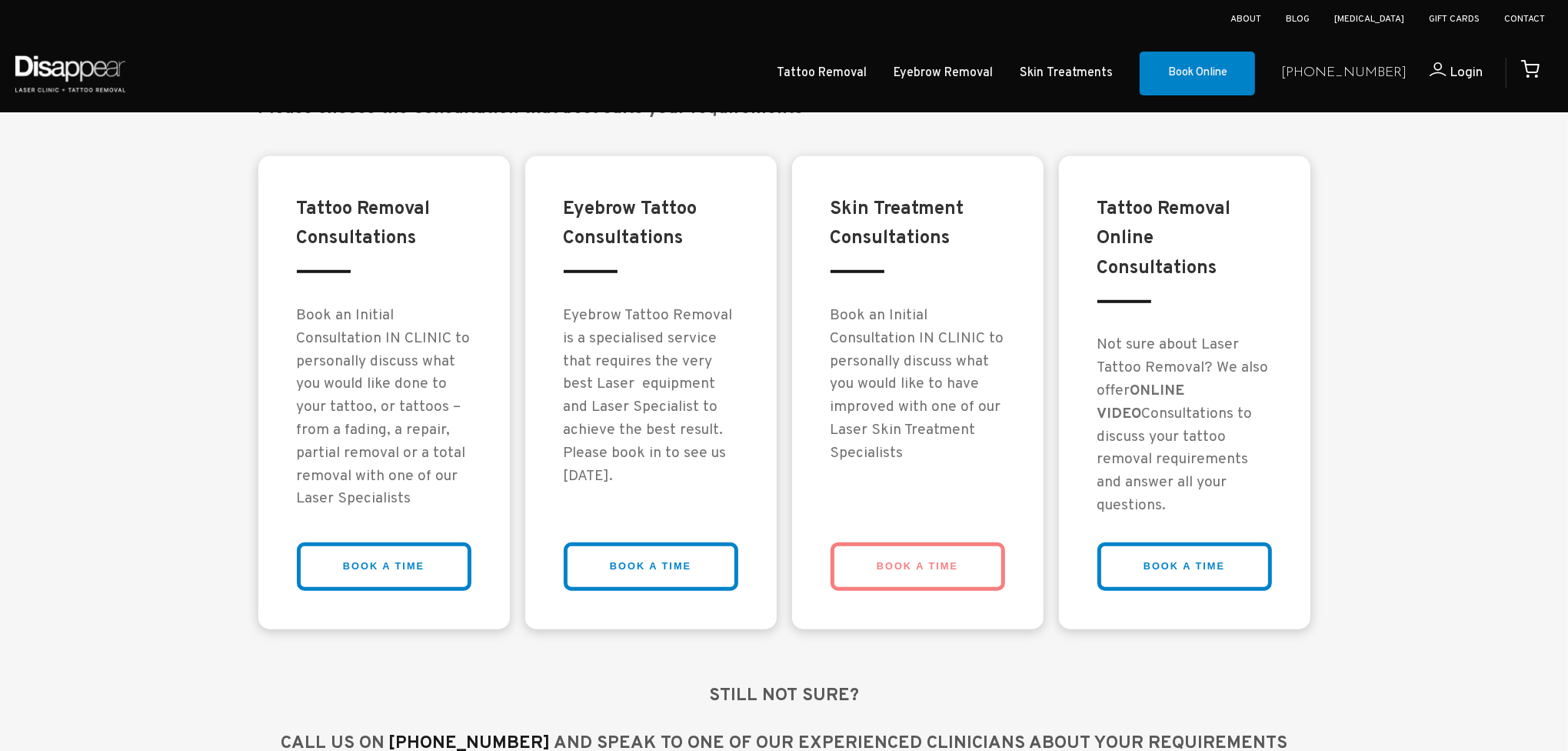
click at [680, 600] on div "Tattoo Removal Consultations Book an Initial Consultation IN CLINIC to personal…" at bounding box center [784, 392] width 1052 height 489
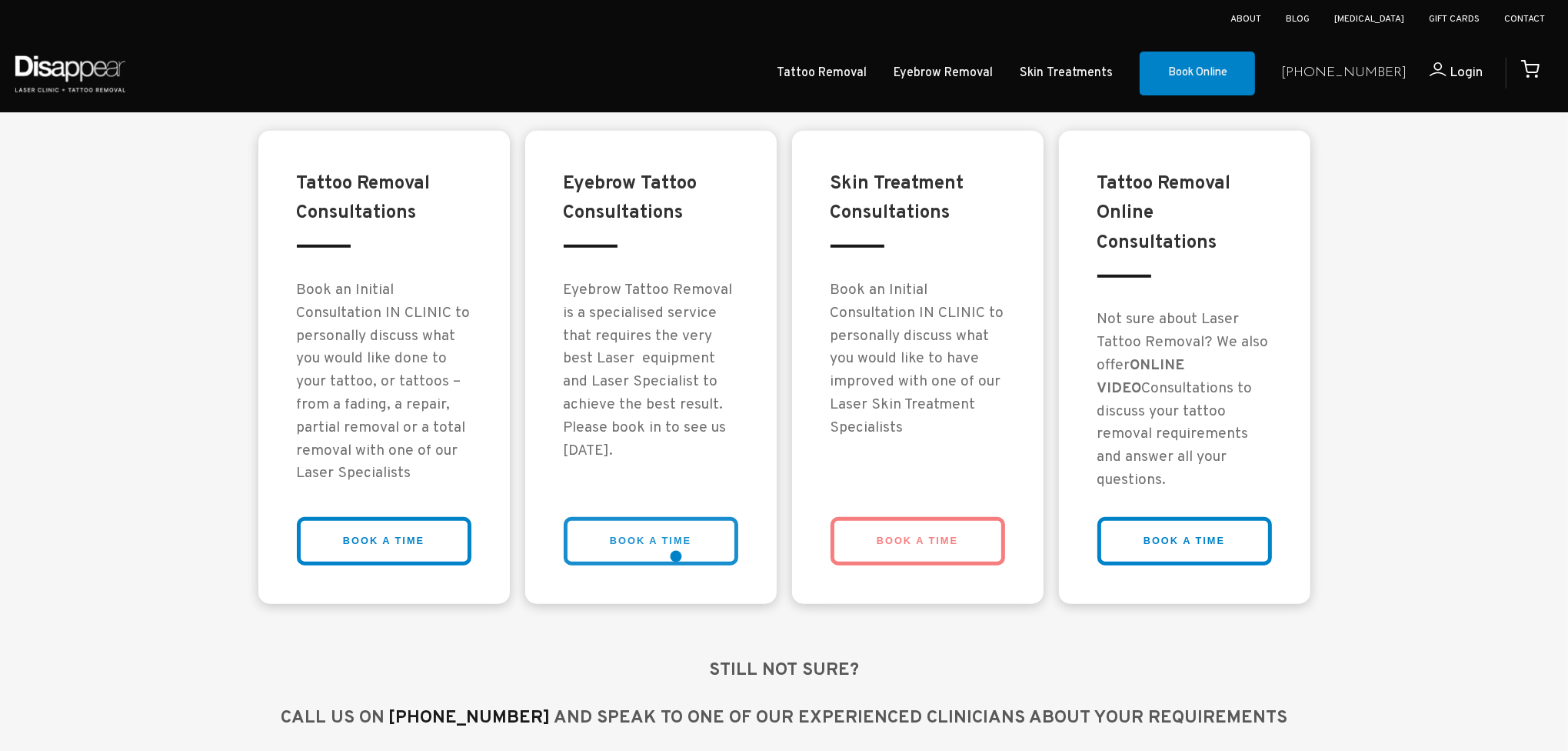
click at [676, 555] on link "BOOK A TIME" at bounding box center [651, 541] width 175 height 49
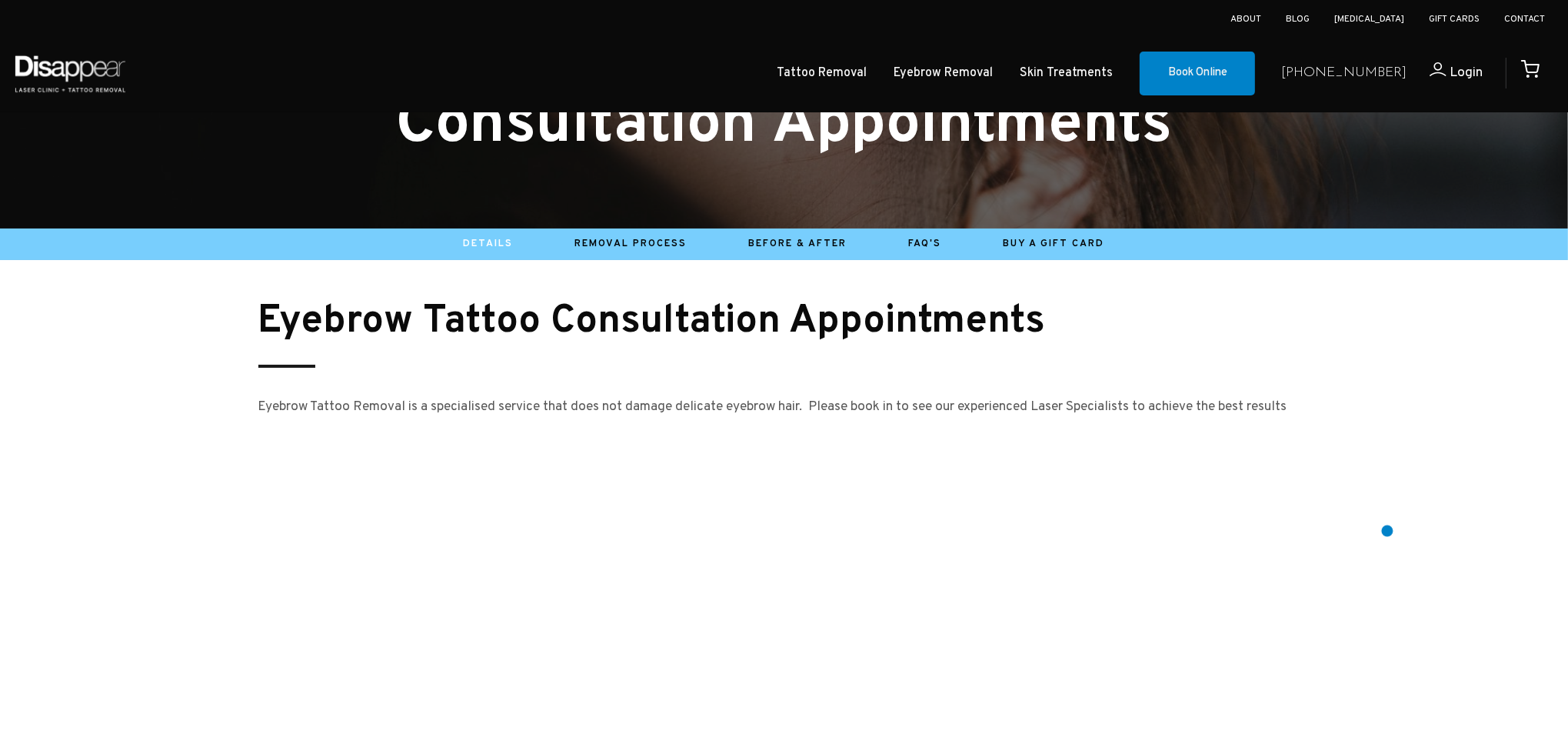
scroll to position [154, 0]
